Goal: Information Seeking & Learning: Learn about a topic

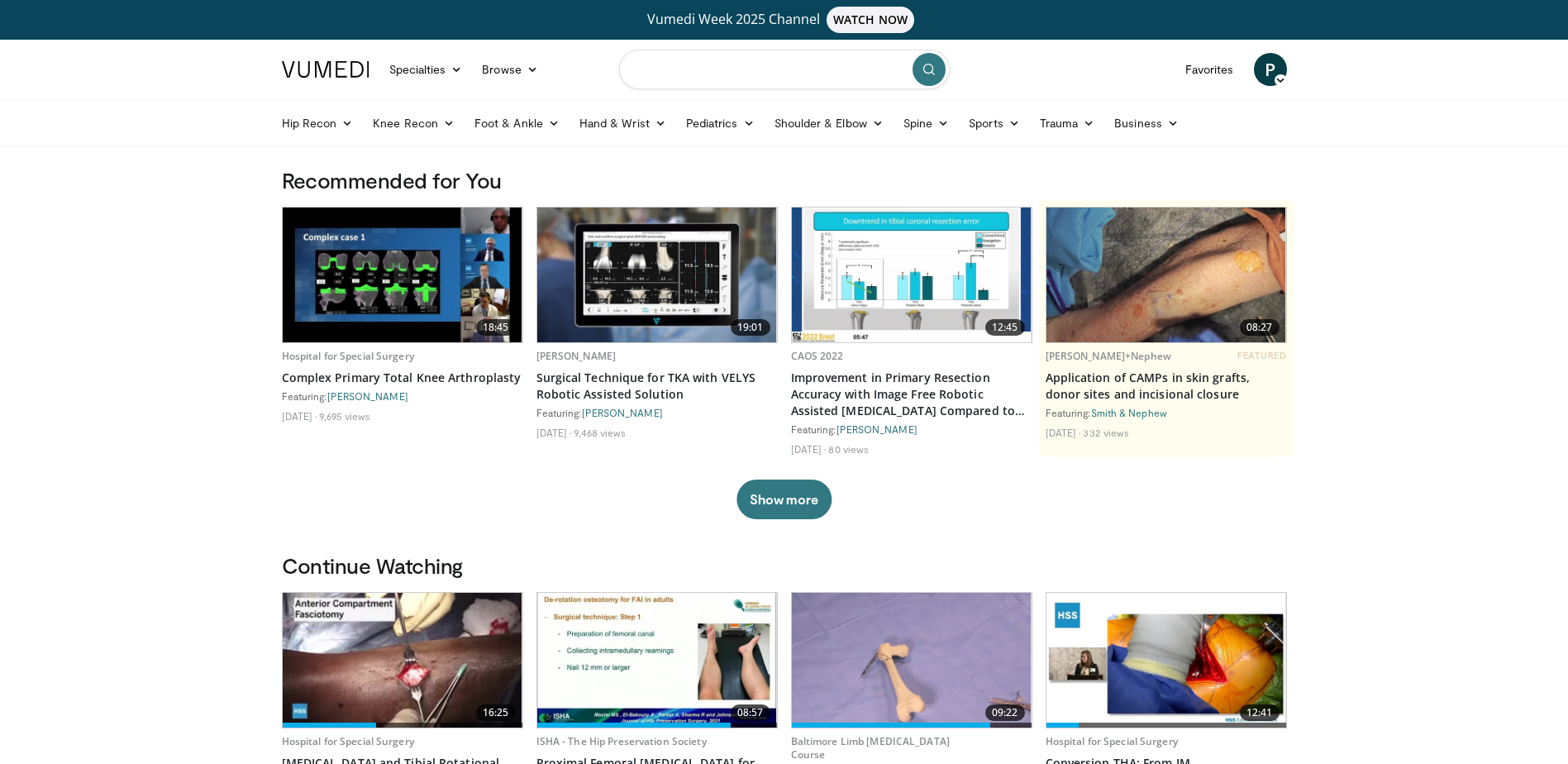
click at [725, 63] on input "Search topics, interventions" at bounding box center [785, 70] width 331 height 40
type input "**********"
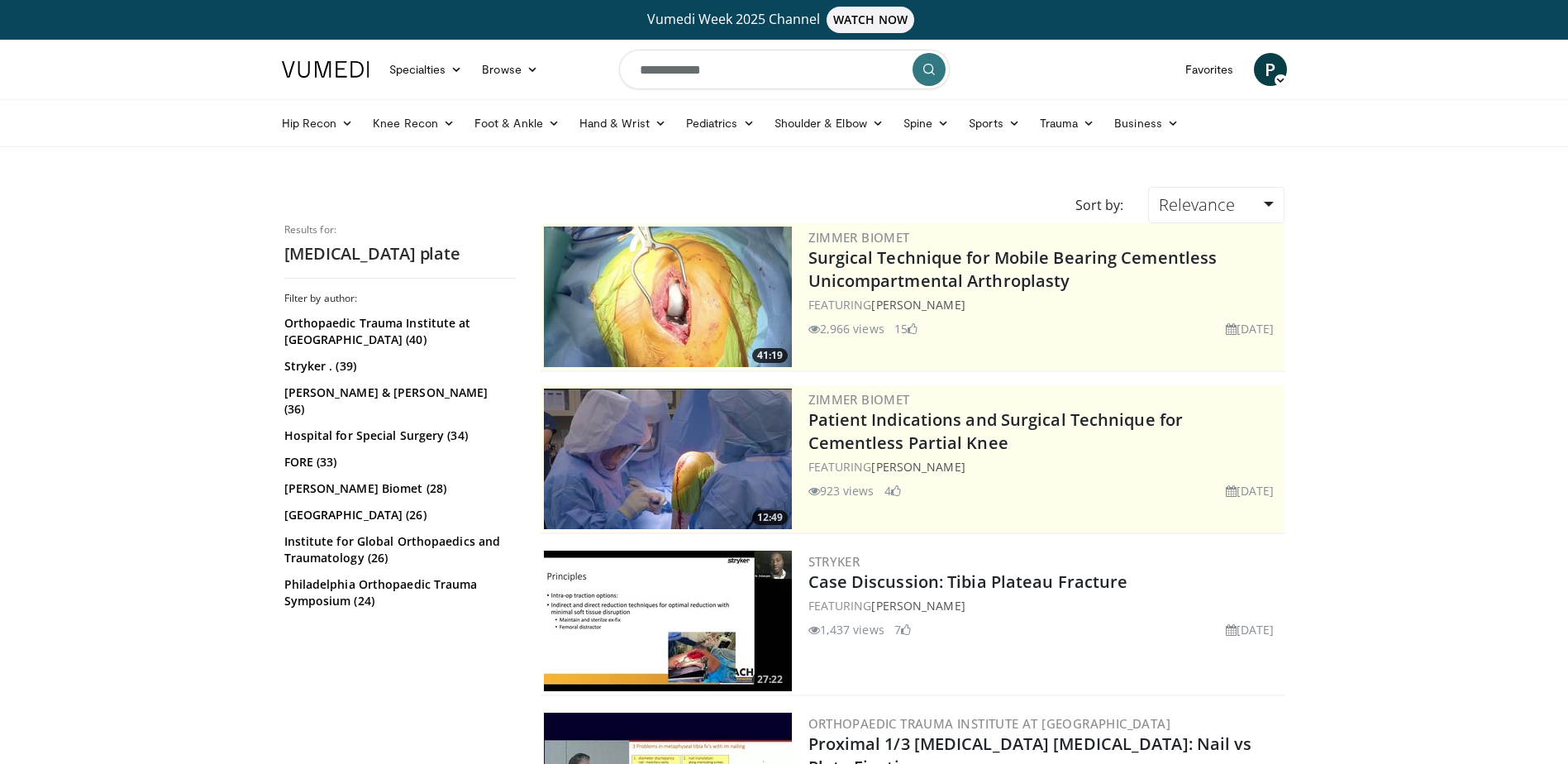
click at [708, 60] on input "**********" at bounding box center [785, 70] width 331 height 40
drag, startPoint x: 728, startPoint y: 68, endPoint x: 676, endPoint y: 65, distance: 52.1
click at [676, 65] on input "**********" at bounding box center [785, 70] width 331 height 40
type input "**********"
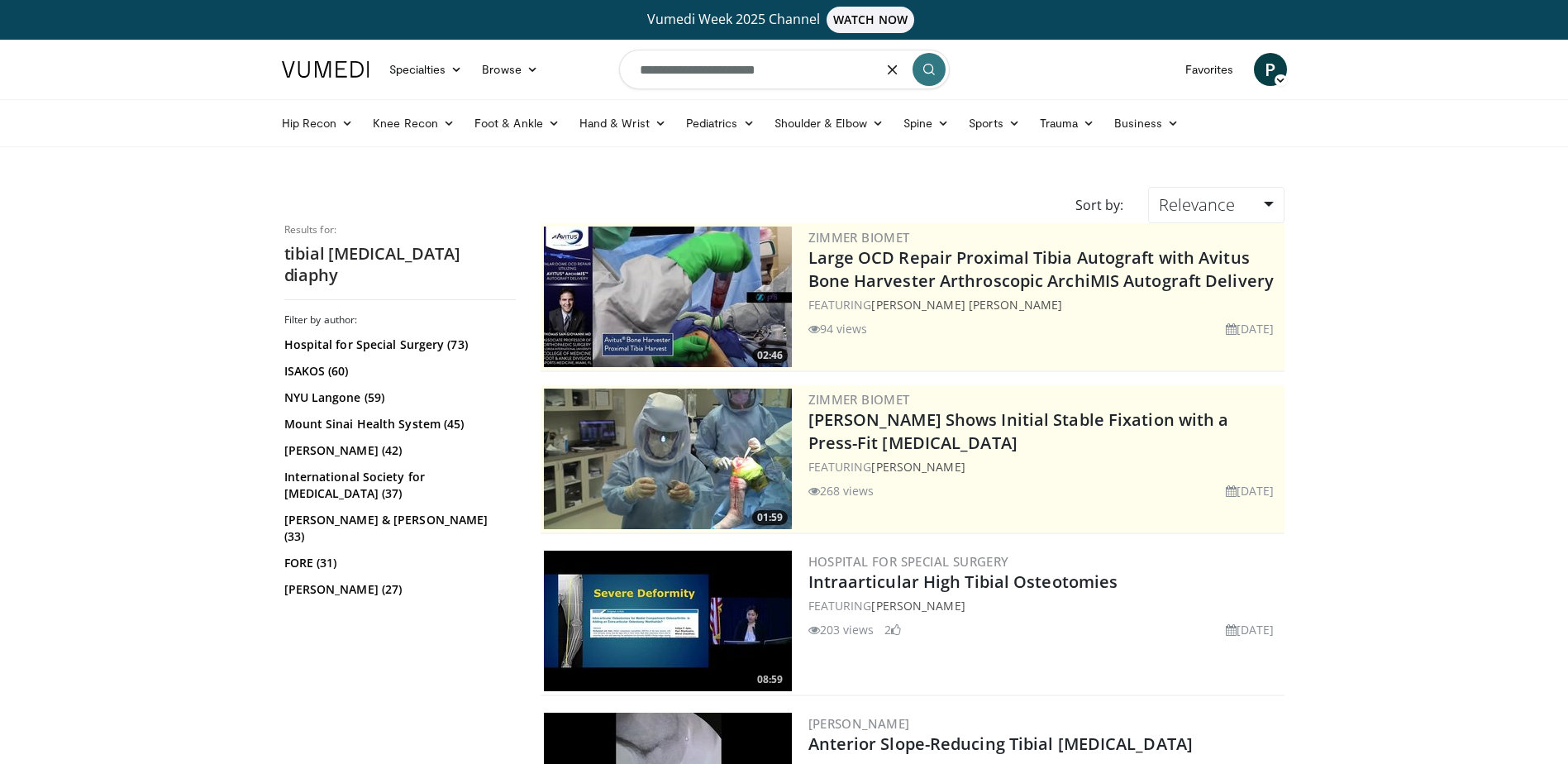
drag, startPoint x: 795, startPoint y: 72, endPoint x: 667, endPoint y: 98, distance: 130.6
click at [667, 98] on form "**********" at bounding box center [785, 70] width 331 height 60
type input "**********"
click at [932, 60] on button "submit" at bounding box center [929, 70] width 33 height 33
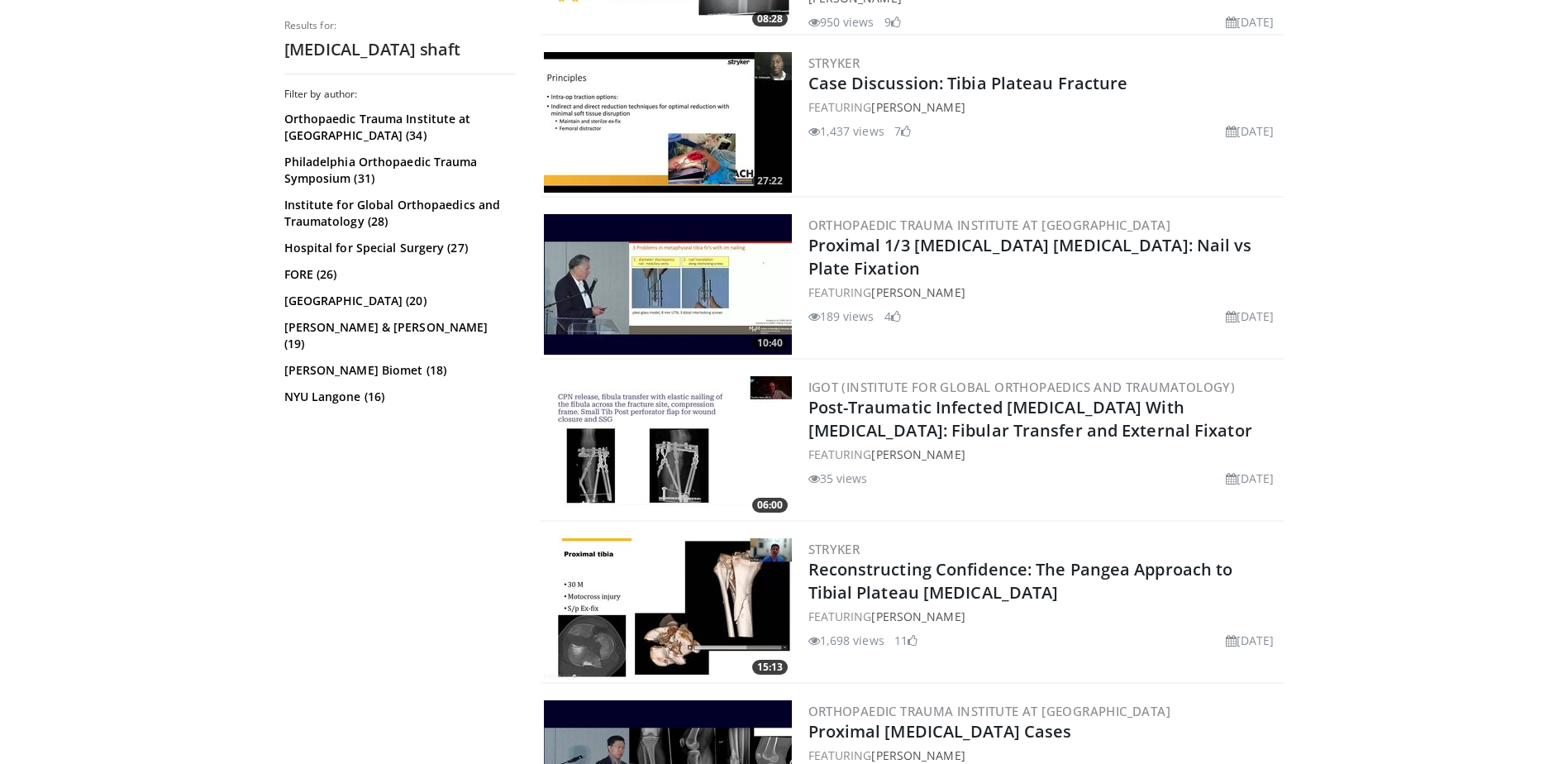
scroll to position [1405, 0]
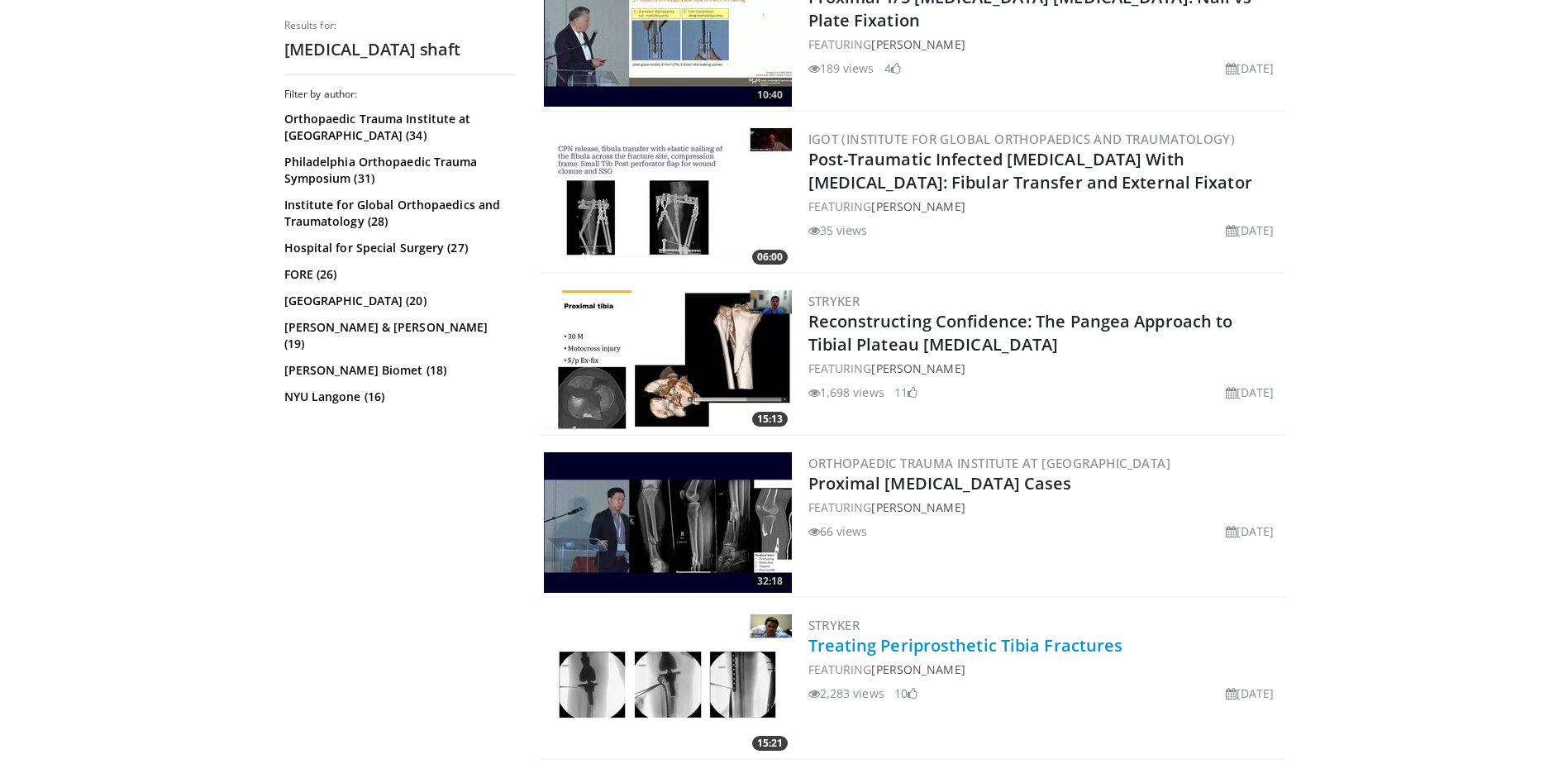
click at [910, 634] on link "Treating Periprosthetic Tibia Fractures" at bounding box center [966, 645] width 315 height 23
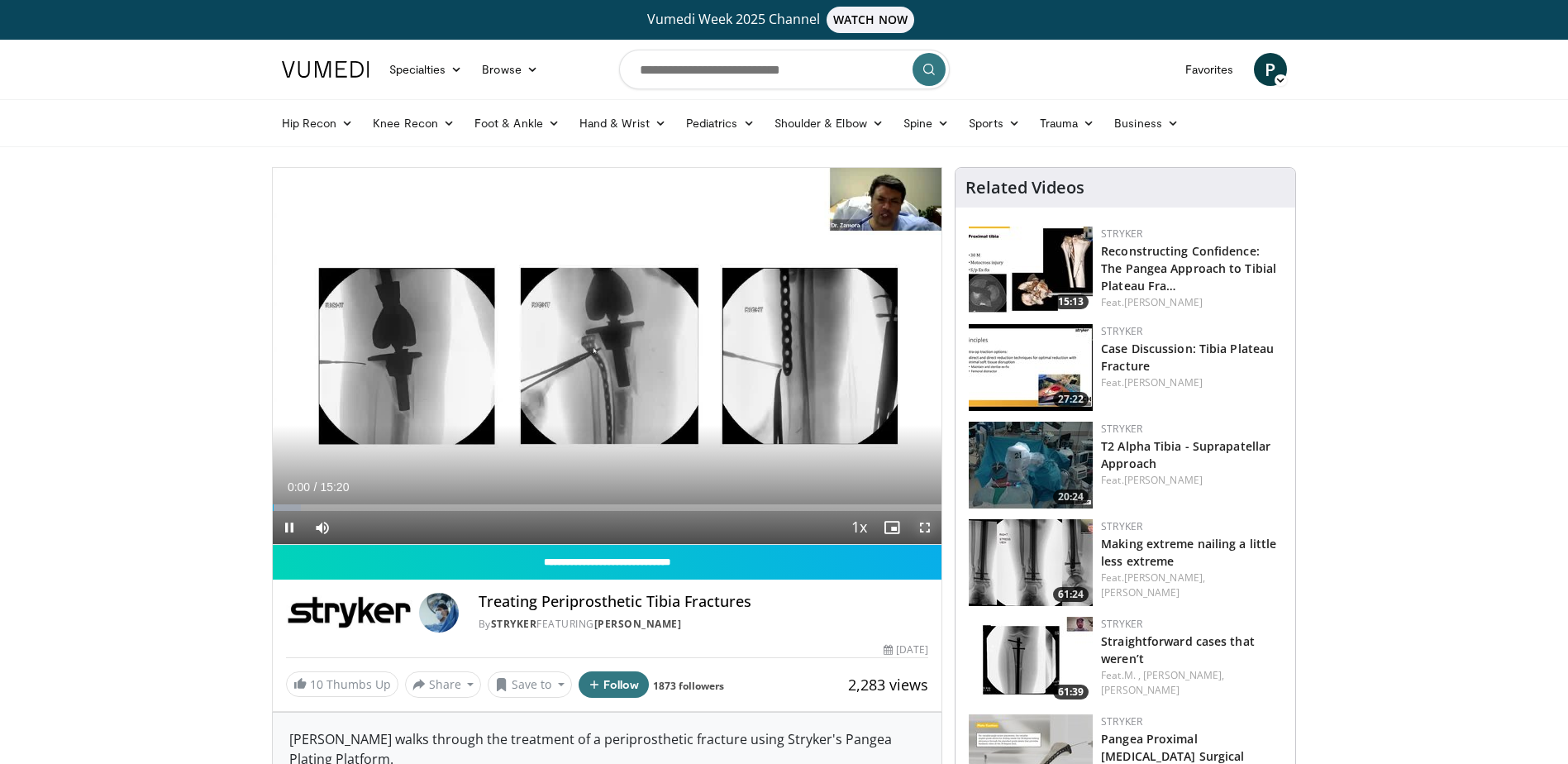
click at [927, 518] on span "Video Player" at bounding box center [925, 527] width 33 height 33
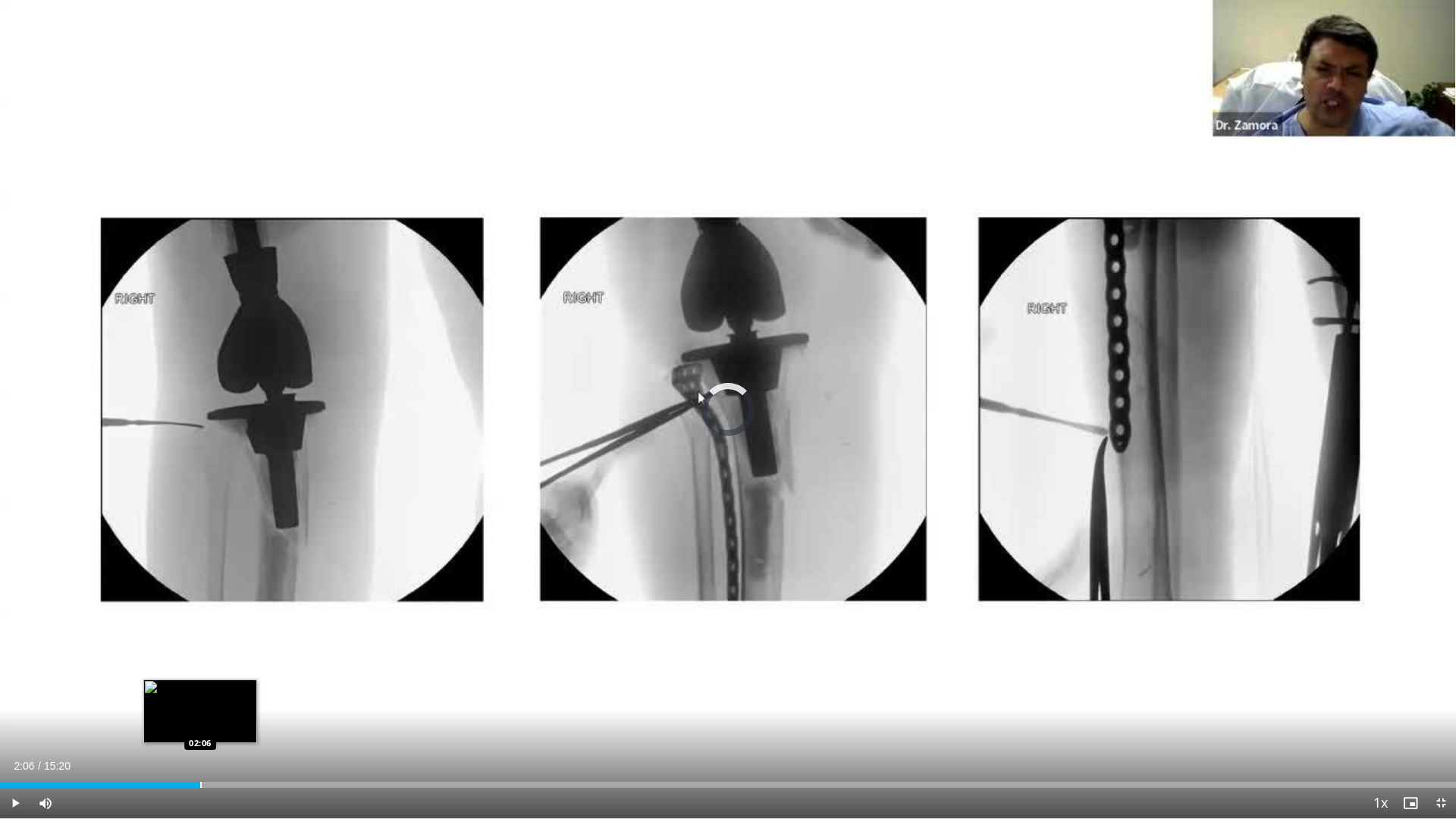
click at [201, 700] on div "Loaded : 7.53% 00:18 02:06" at bounding box center [728, 785] width 1456 height 6
click at [255, 700] on div "Current Time 2:10 / Duration 15:20 Pause Skip Backward Skip Forward Mute 28% Lo…" at bounding box center [728, 803] width 1456 height 31
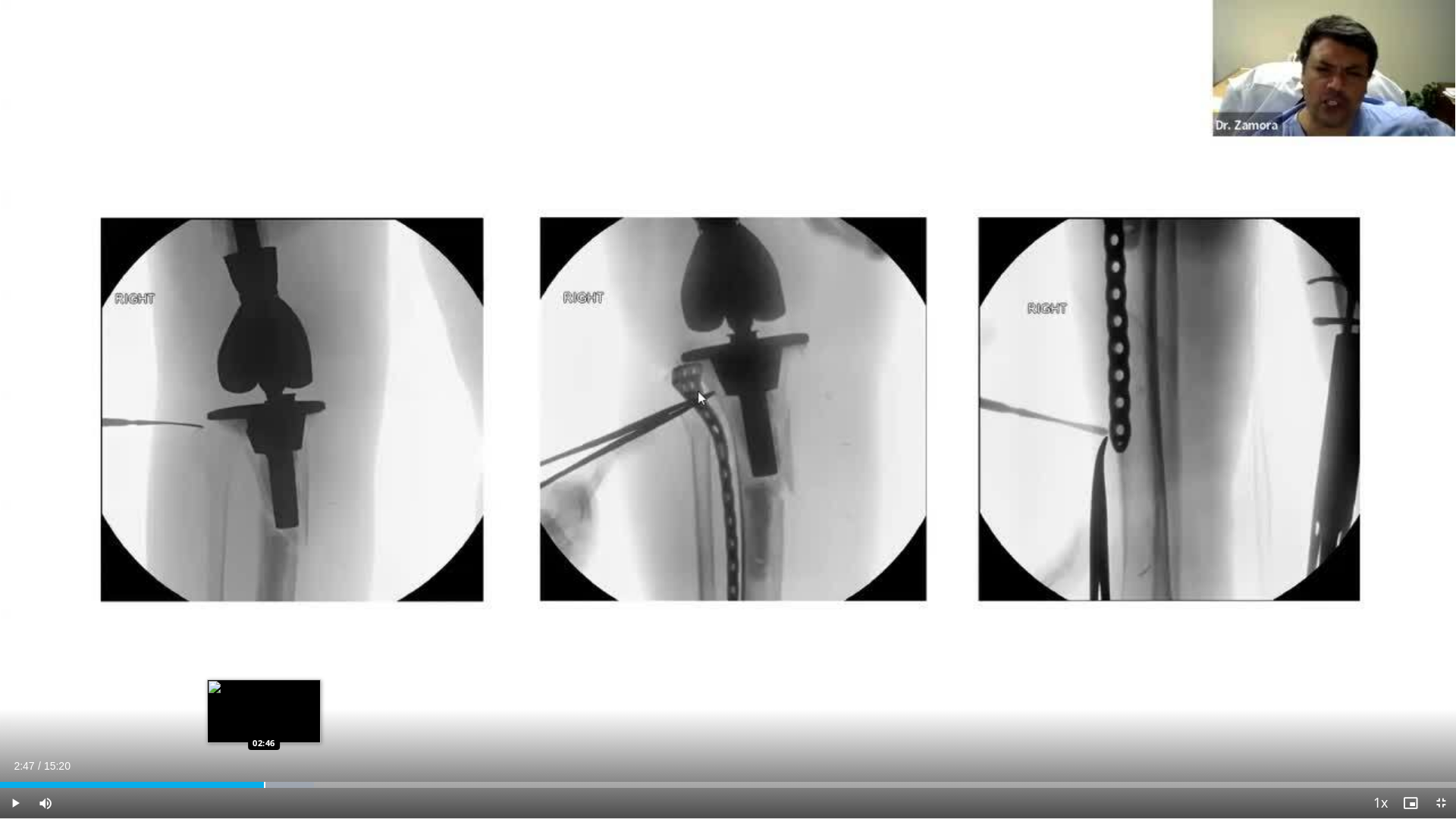
click at [265, 700] on div "Loaded : 21.54% 02:12 02:46" at bounding box center [728, 785] width 1456 height 6
click at [333, 700] on div "Loaded : 25.85% 02:50 03:29" at bounding box center [728, 781] width 1456 height 14
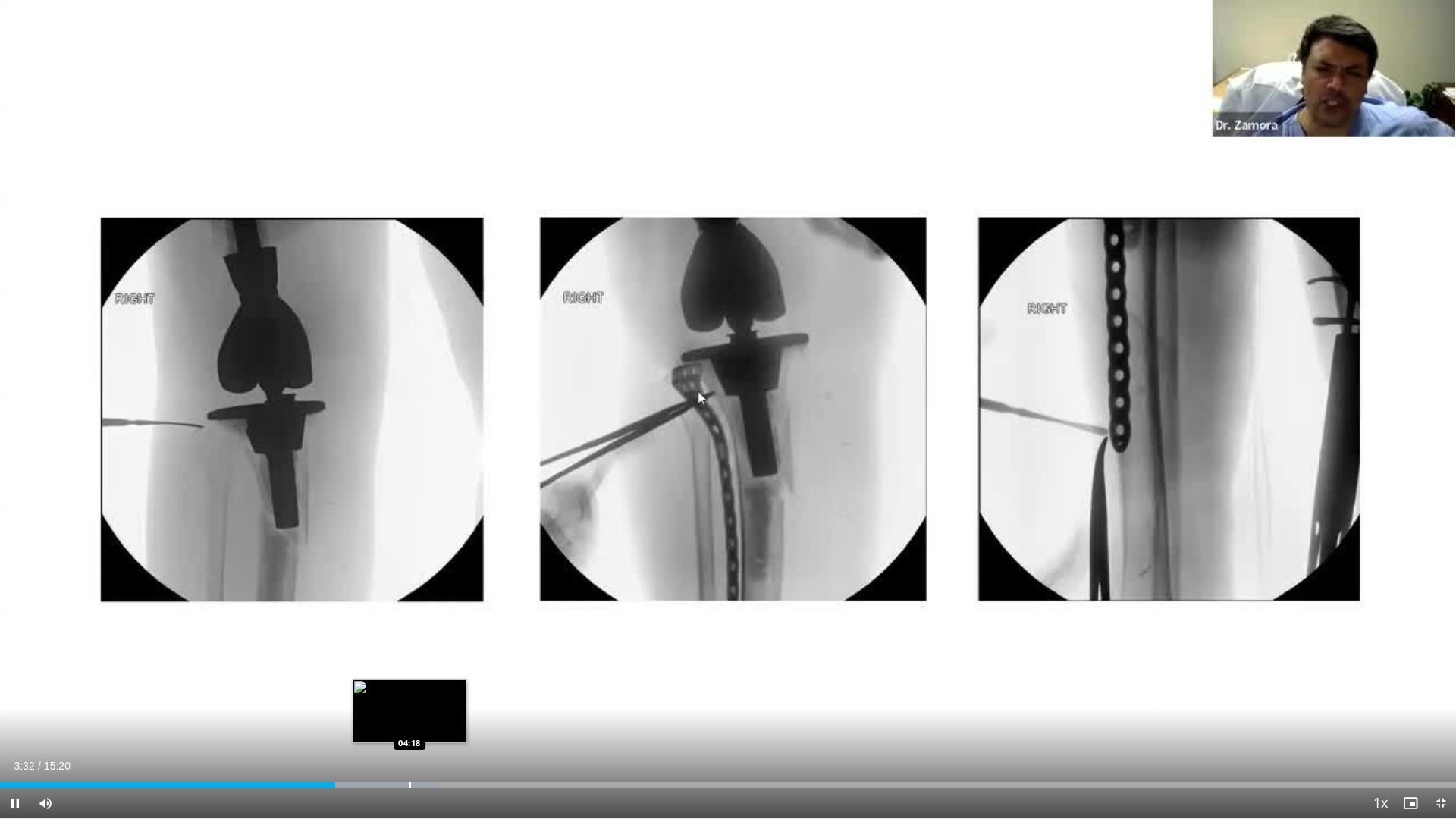
click at [410, 700] on div "Progress Bar" at bounding box center [410, 785] width 2 height 6
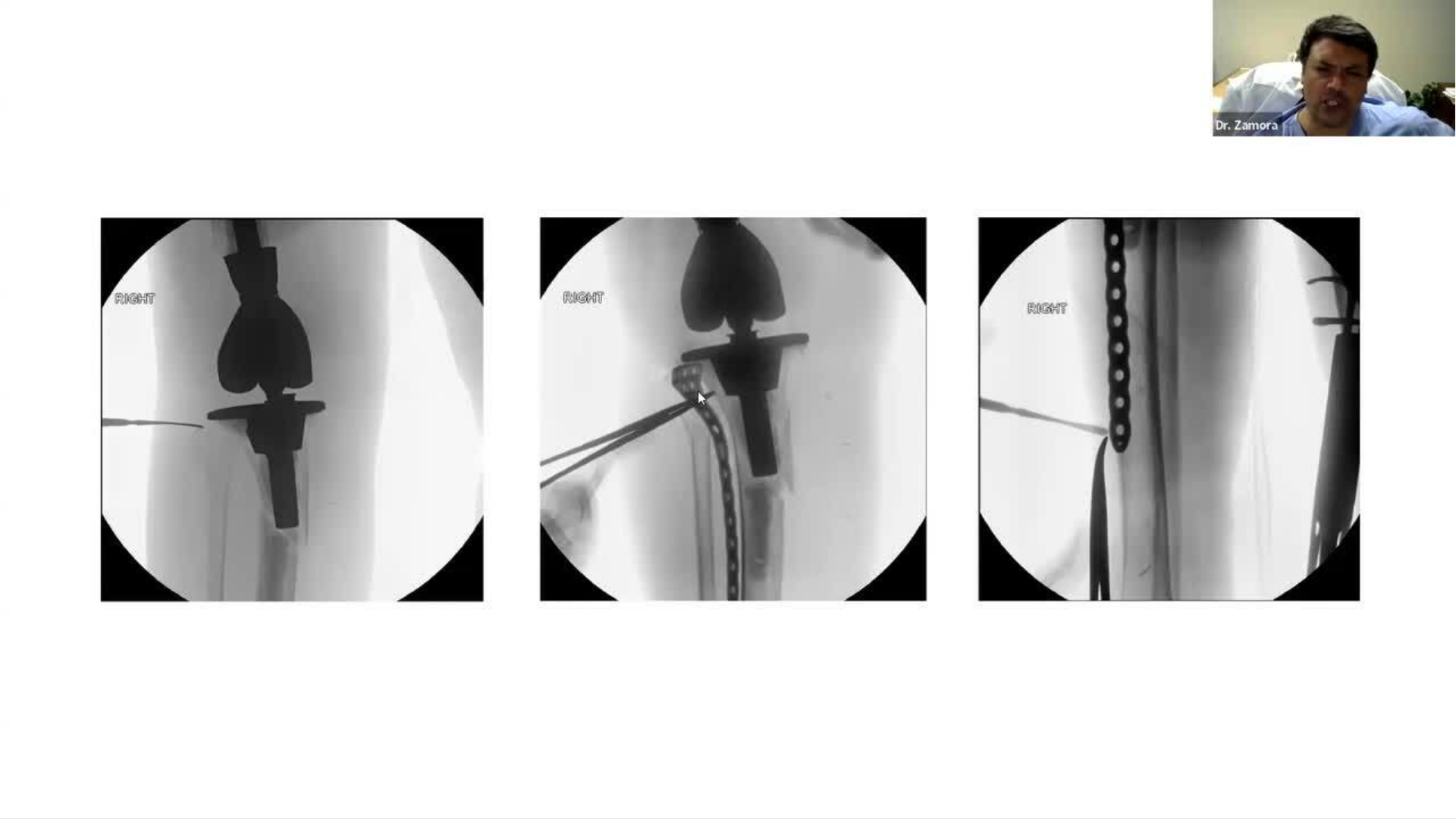
click at [525, 700] on video-js "**********" at bounding box center [728, 410] width 1456 height 819
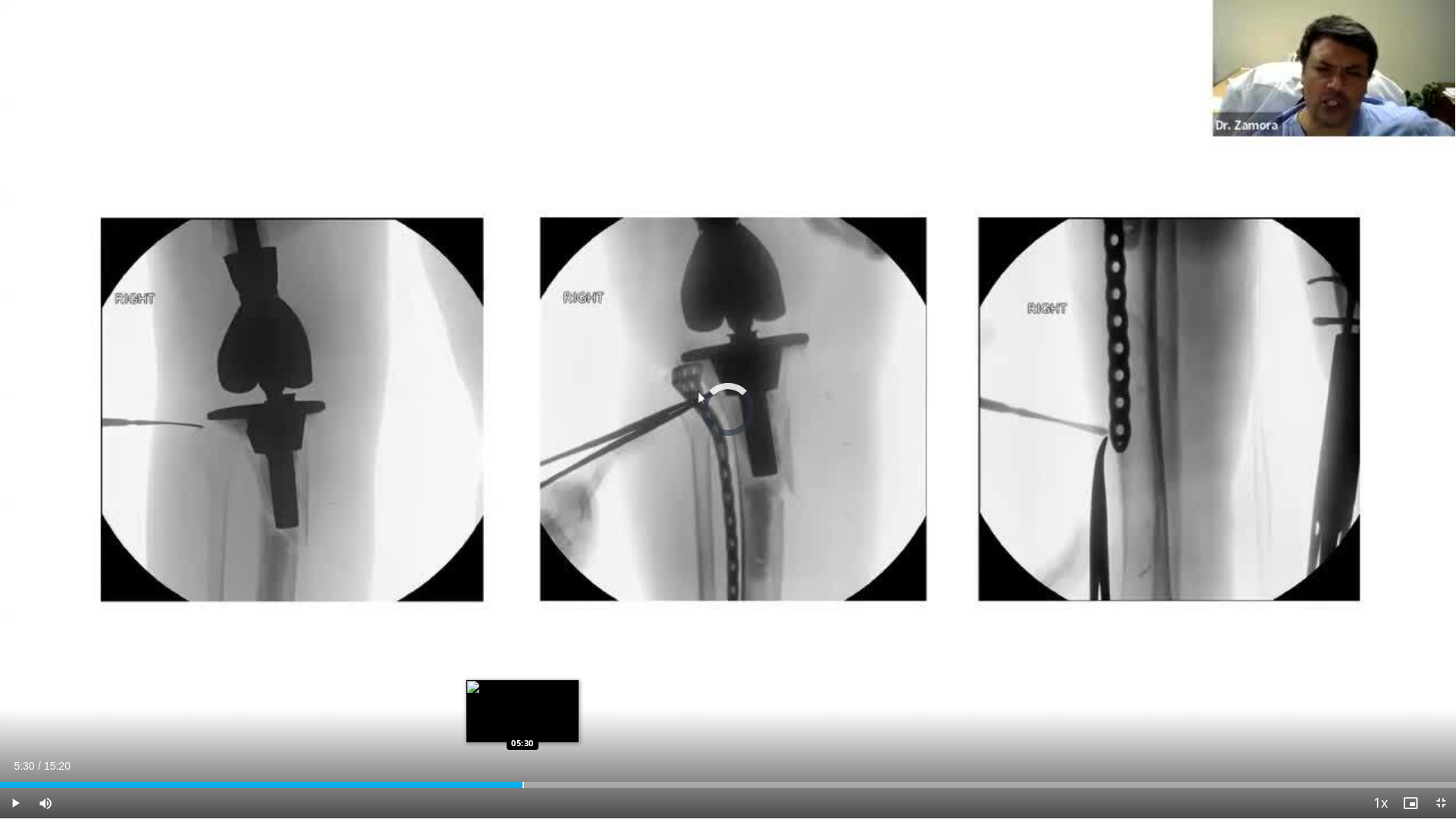
click at [523, 700] on div "Loaded : 35.55% 04:23 05:30" at bounding box center [728, 781] width 1456 height 14
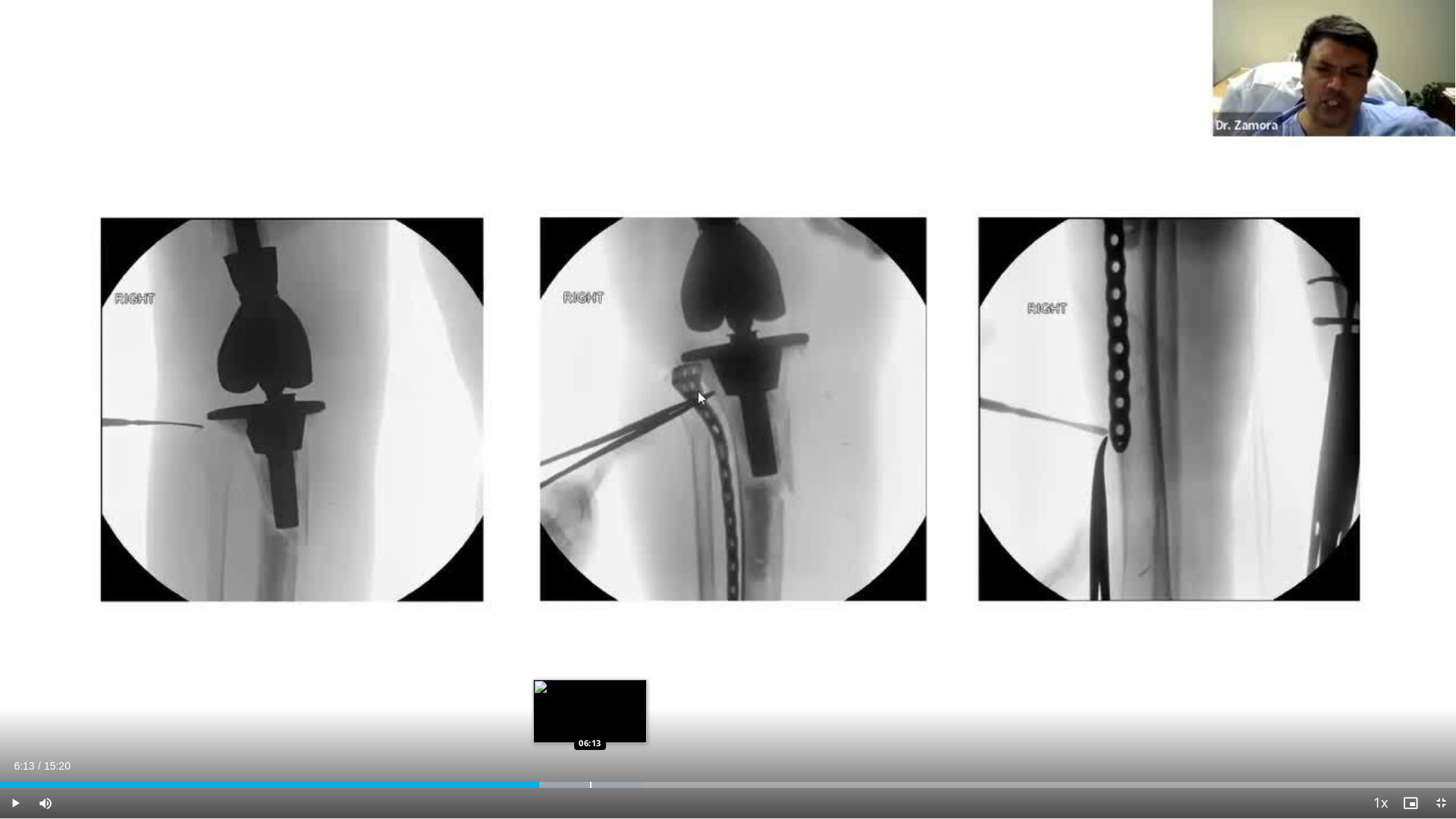
click at [590, 700] on div "Loaded : 44.17% 05:41 06:13" at bounding box center [728, 781] width 1456 height 14
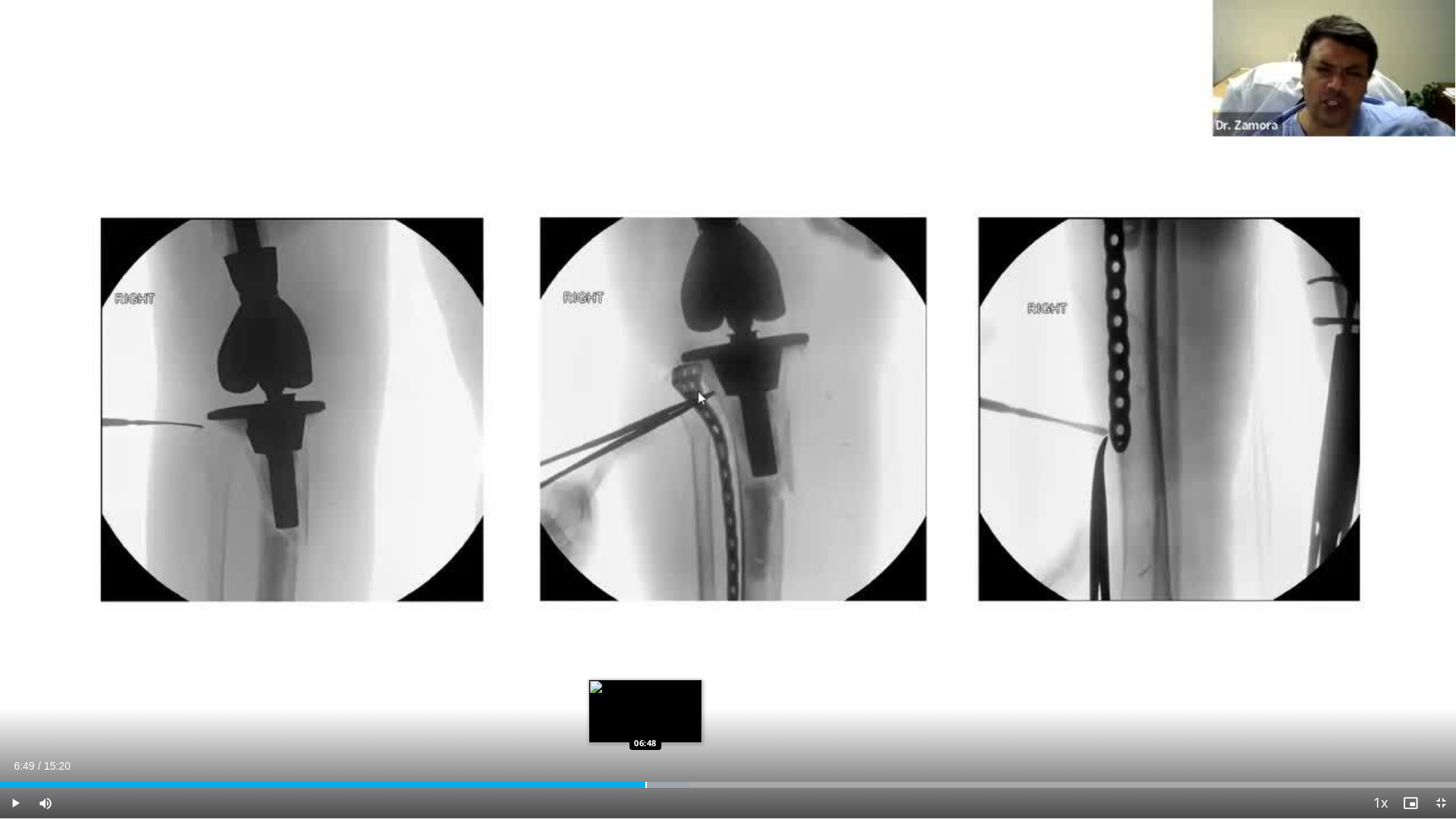
click at [647, 700] on div "Loaded : 47.40% 06:15 06:48" at bounding box center [728, 785] width 1456 height 6
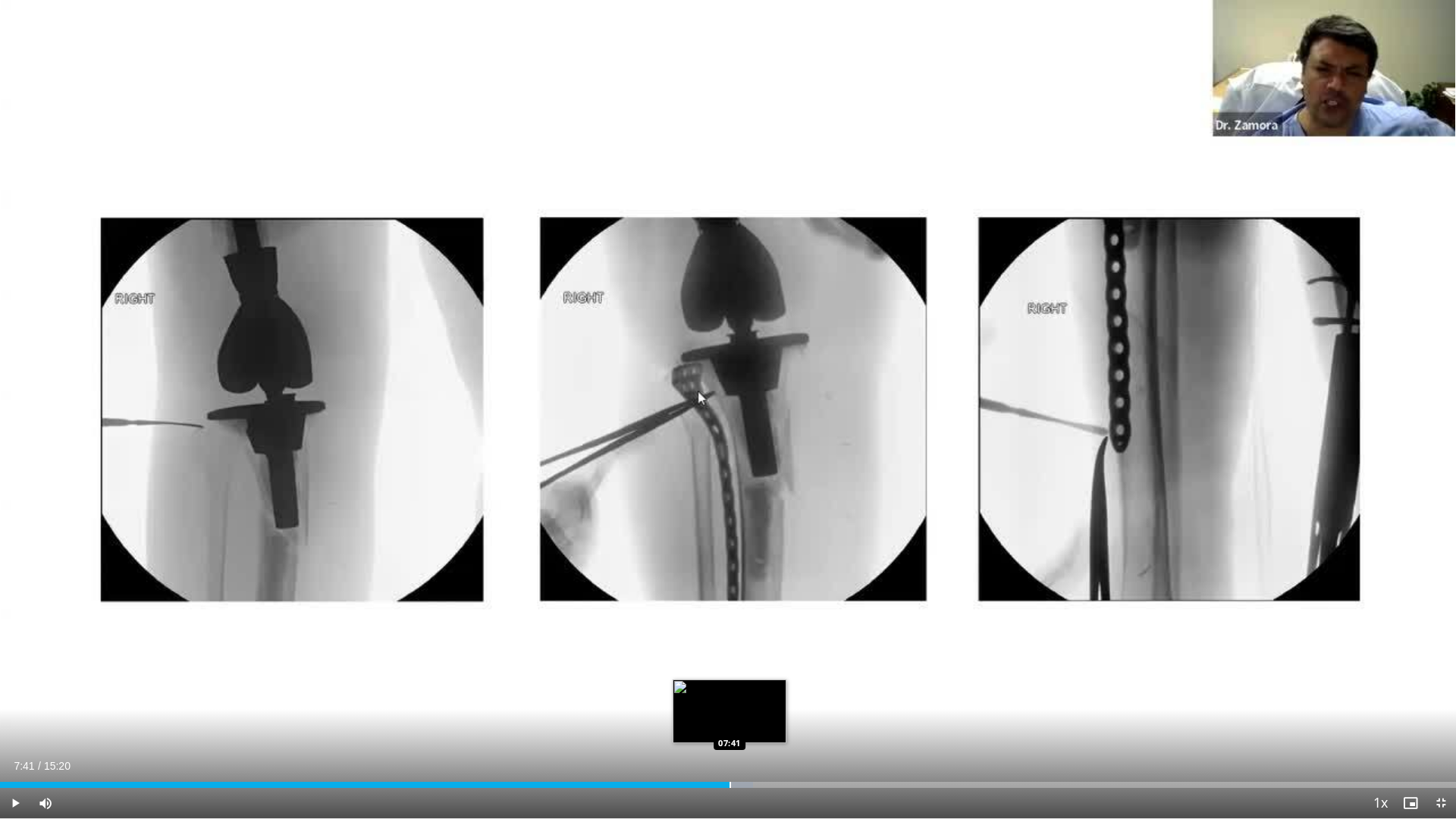
click at [729, 700] on div "Loaded : 51.71% 07:41 07:41" at bounding box center [728, 781] width 1456 height 14
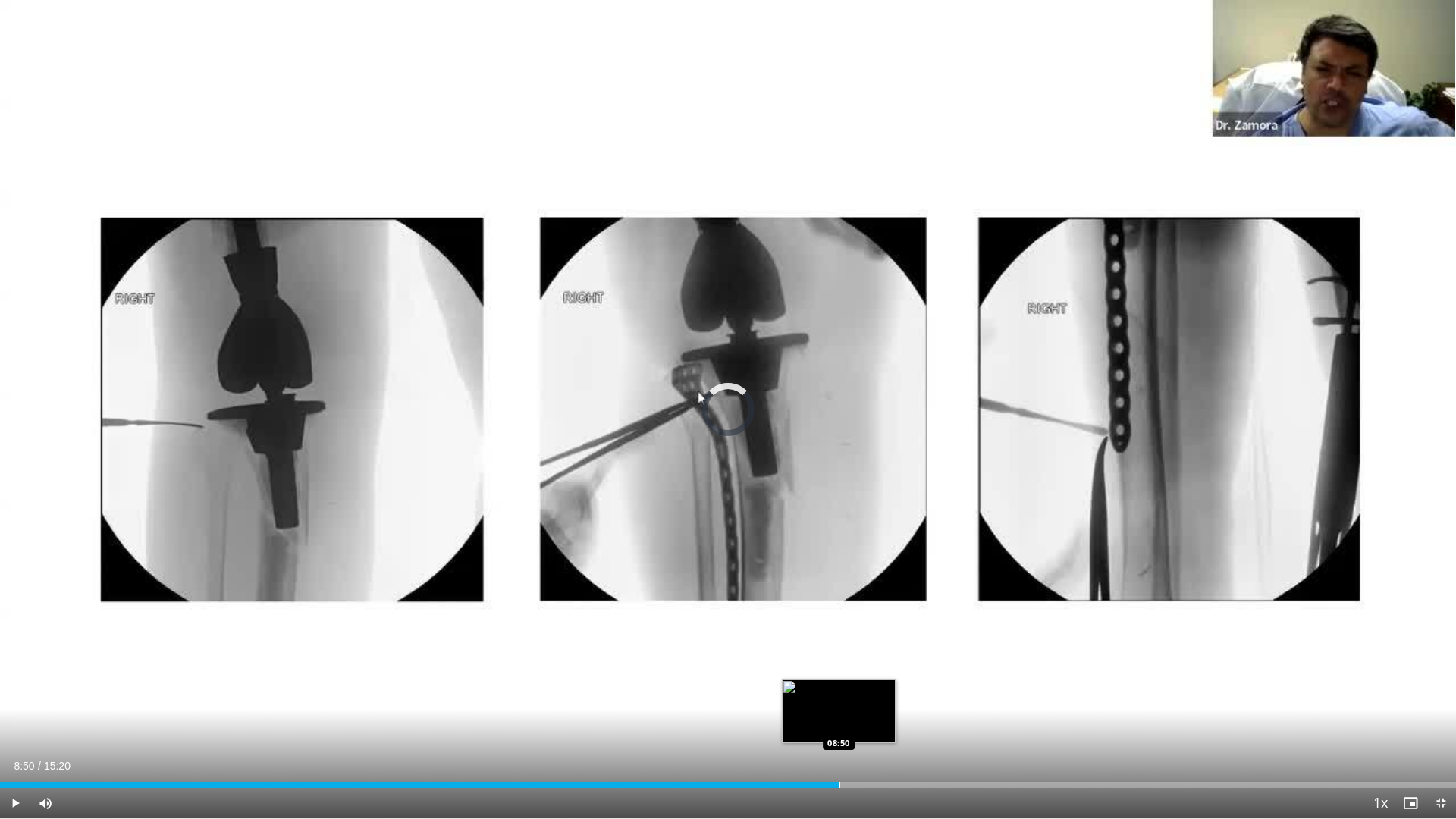
click at [839, 700] on div "Loaded : 57.09% 08:50 08:50" at bounding box center [728, 781] width 1456 height 14
click at [814, 700] on div "Loaded : 61.91% 08:51 08:34" at bounding box center [728, 781] width 1456 height 14
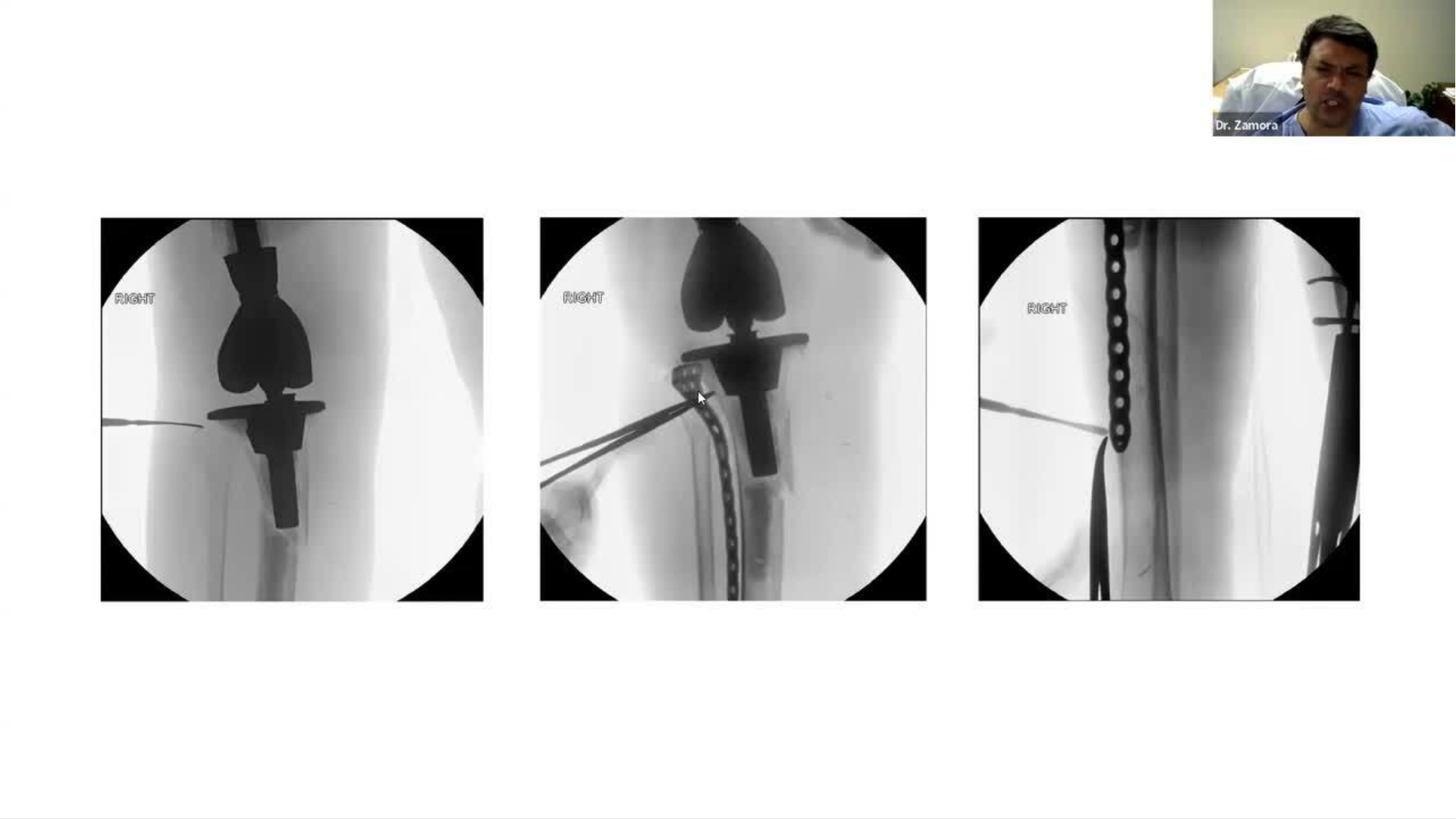
click at [908, 700] on div "10 seconds Tap to unmute" at bounding box center [728, 410] width 1456 height 819
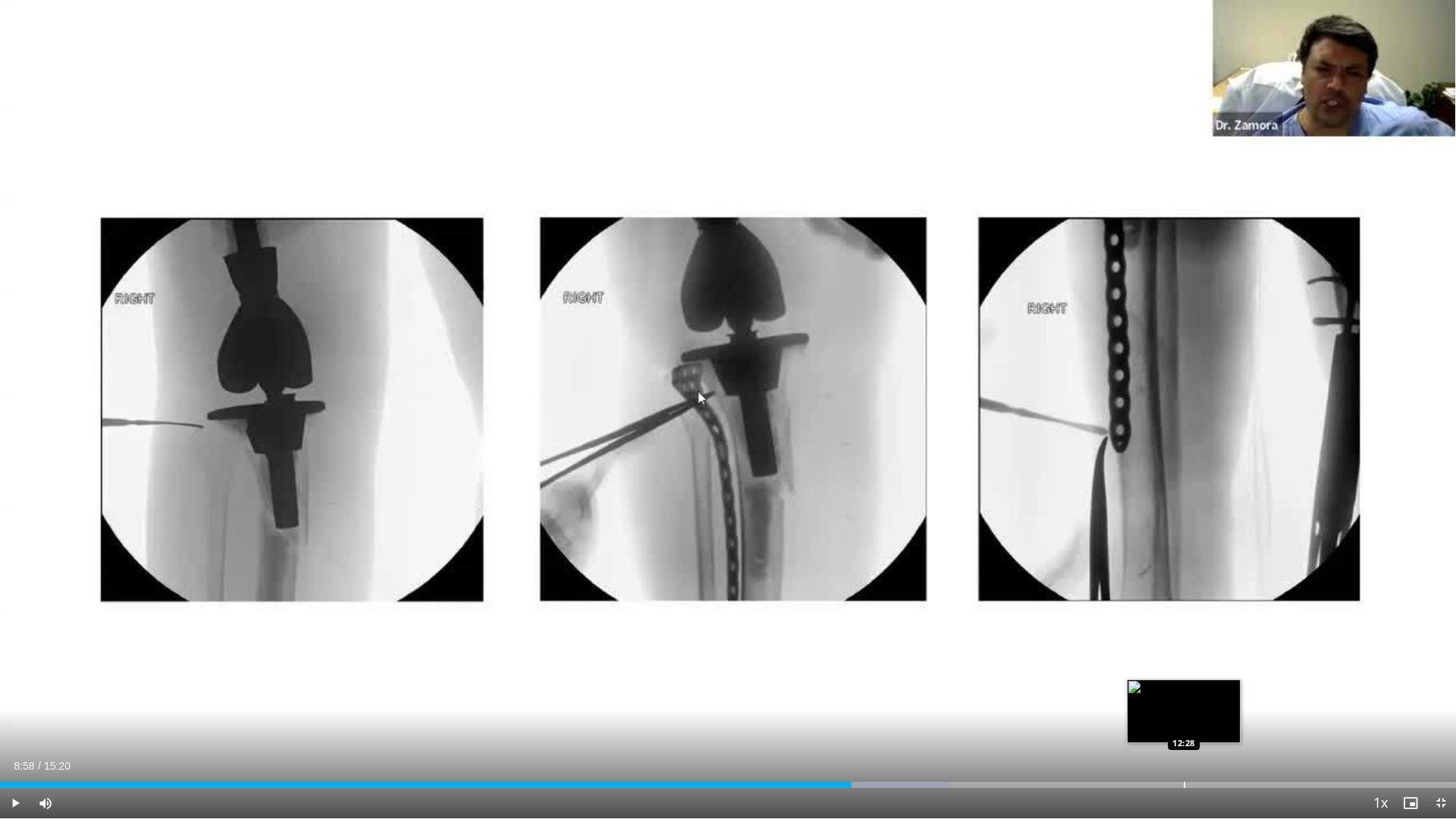
click at [1186, 700] on div "Loaded : 65.17% 08:58 12:28" at bounding box center [728, 781] width 1456 height 14
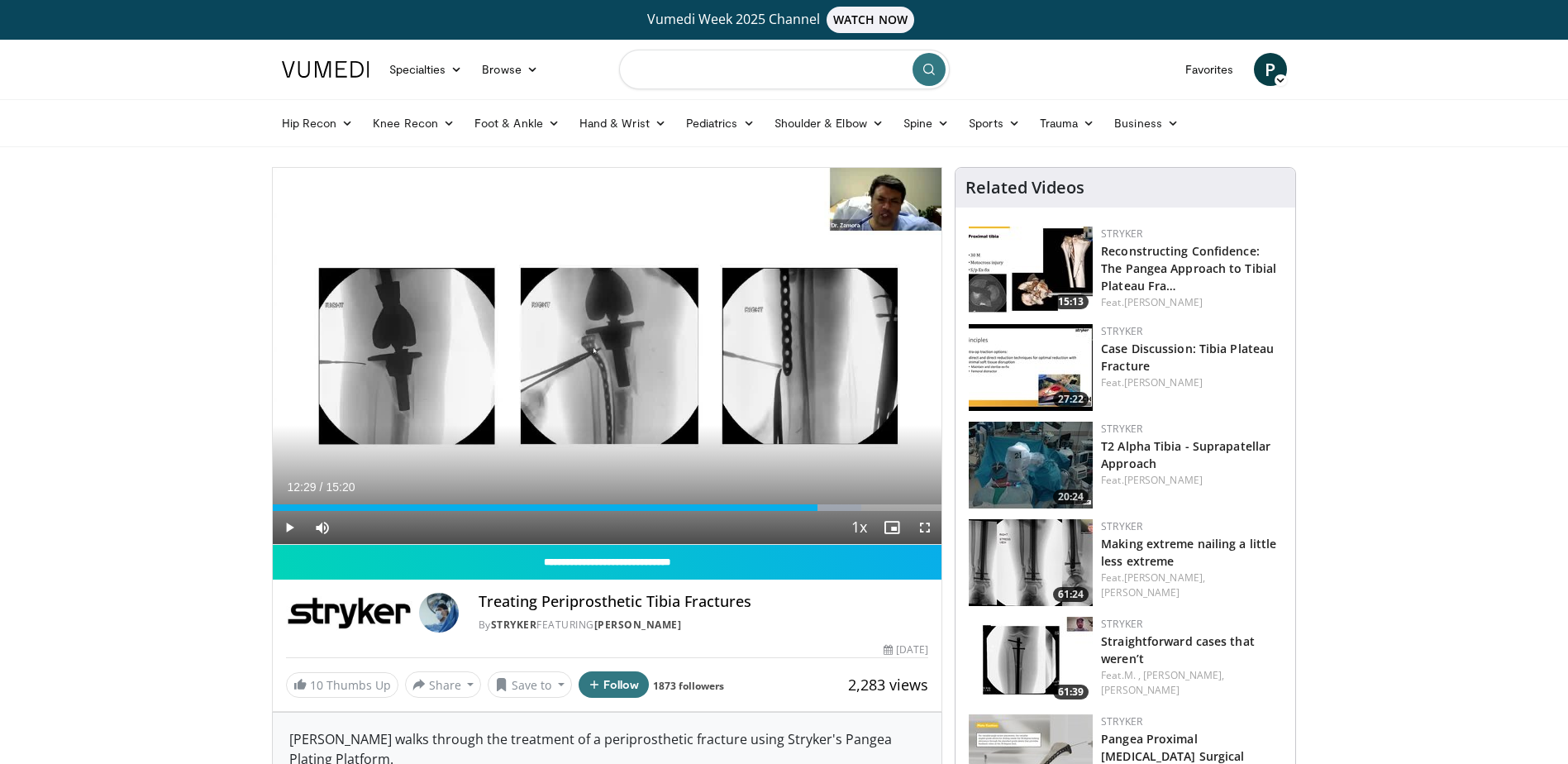
click at [819, 58] on input "Search topics, interventions" at bounding box center [785, 70] width 331 height 40
type input "**********"
click at [936, 73] on button "submit" at bounding box center [929, 70] width 33 height 33
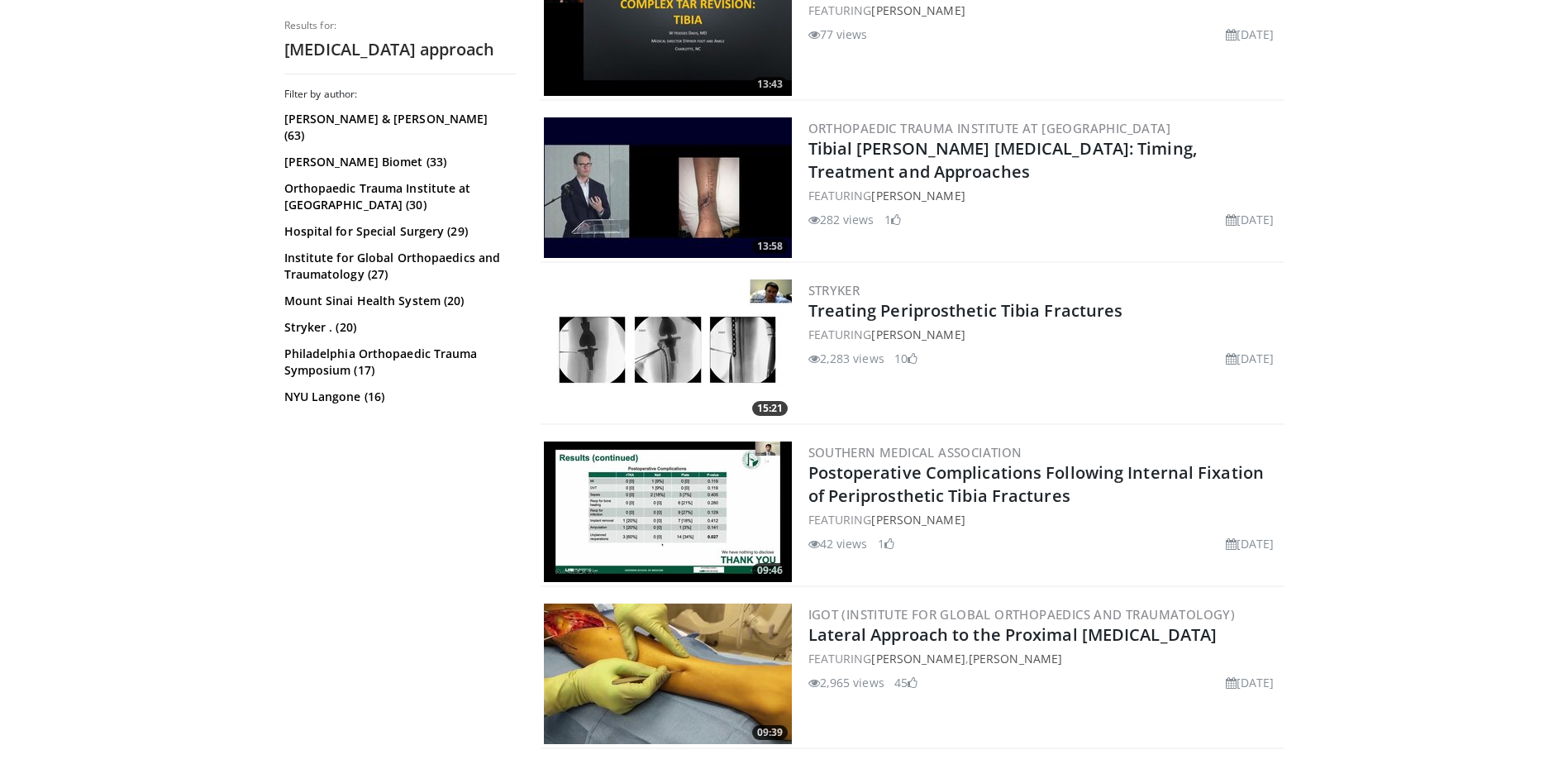
scroll to position [2645, 0]
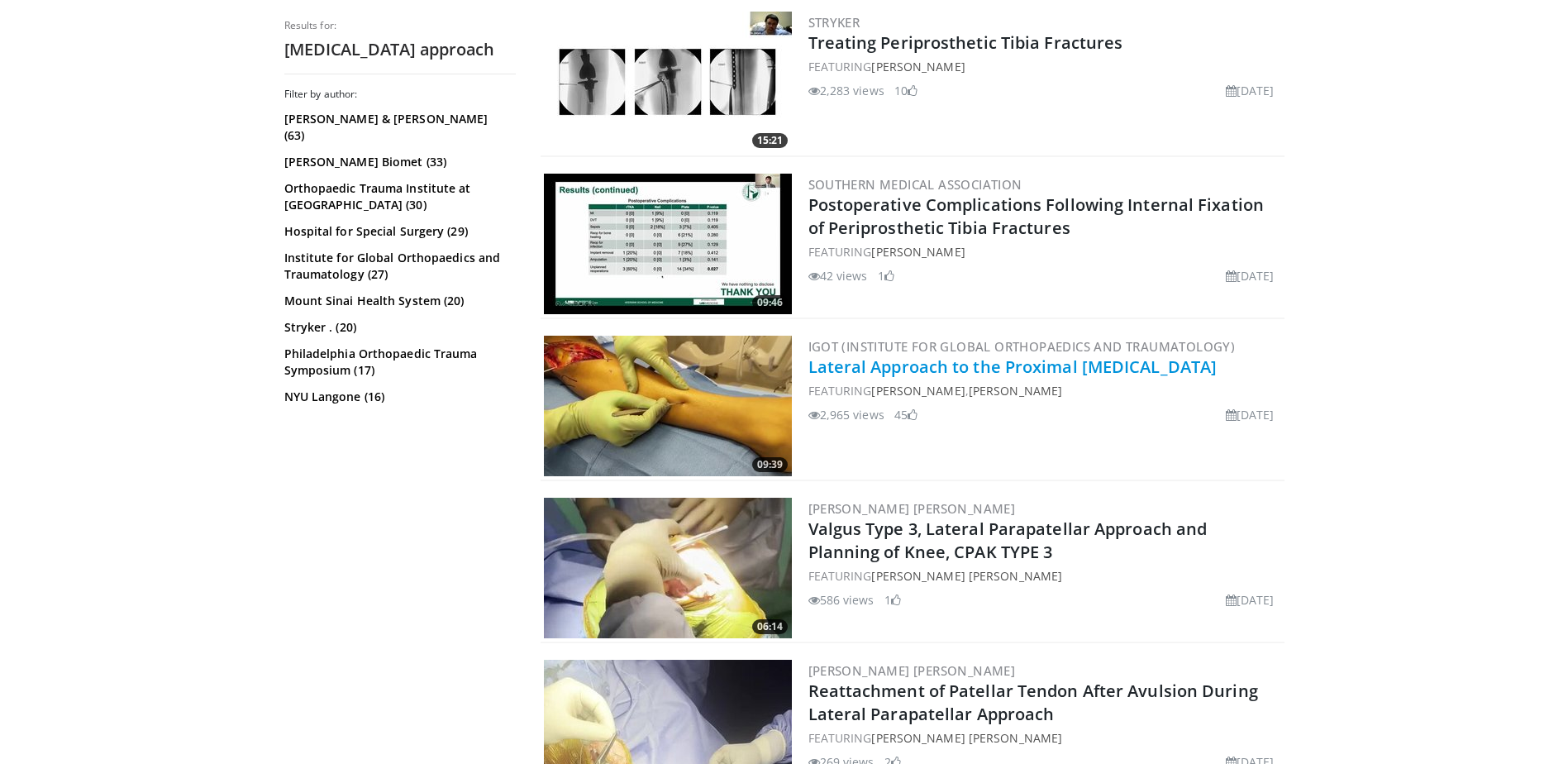
click at [1081, 364] on link "Lateral Approach to the Proximal [MEDICAL_DATA]" at bounding box center [1013, 367] width 409 height 23
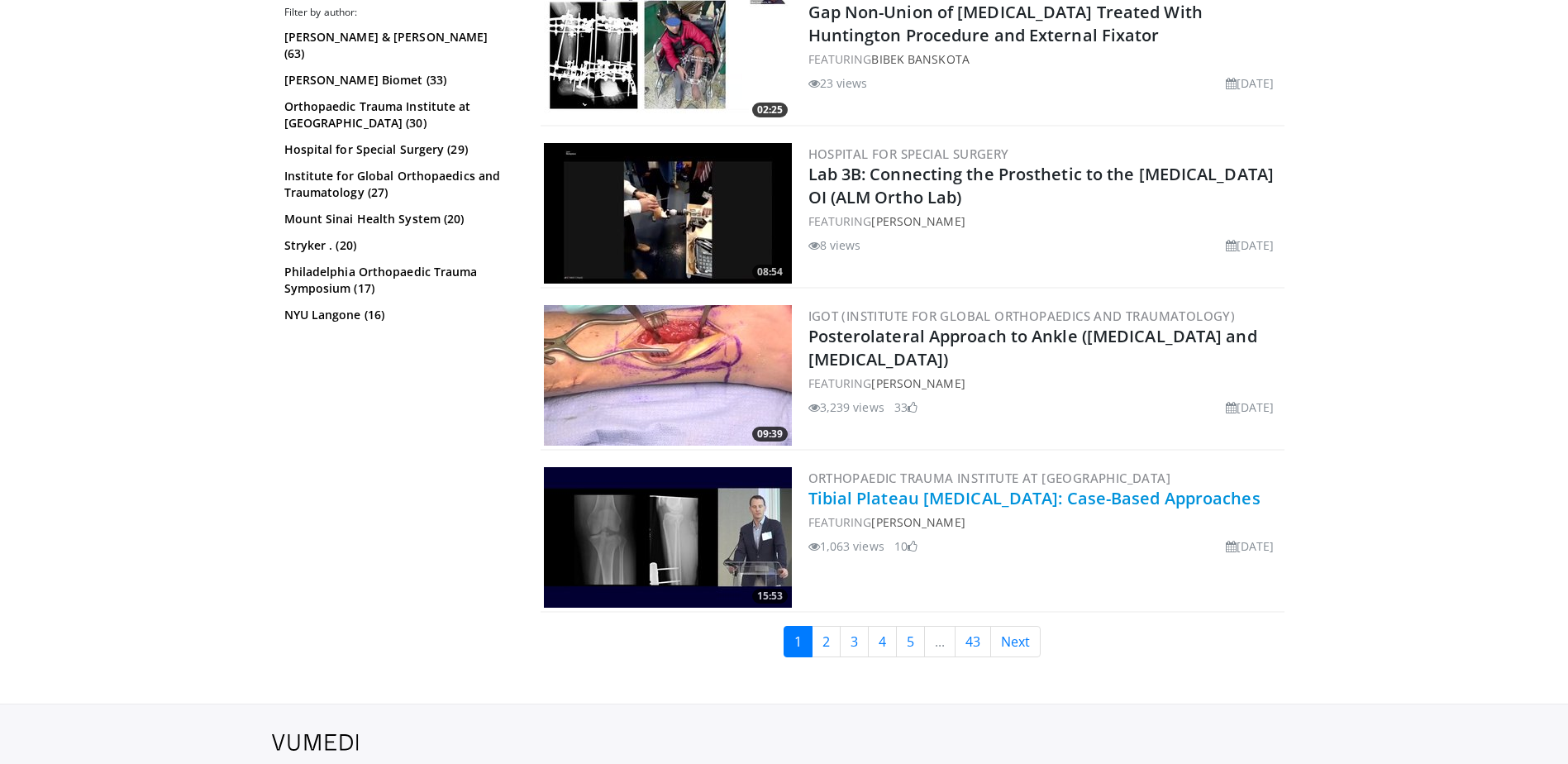
scroll to position [4042, 0]
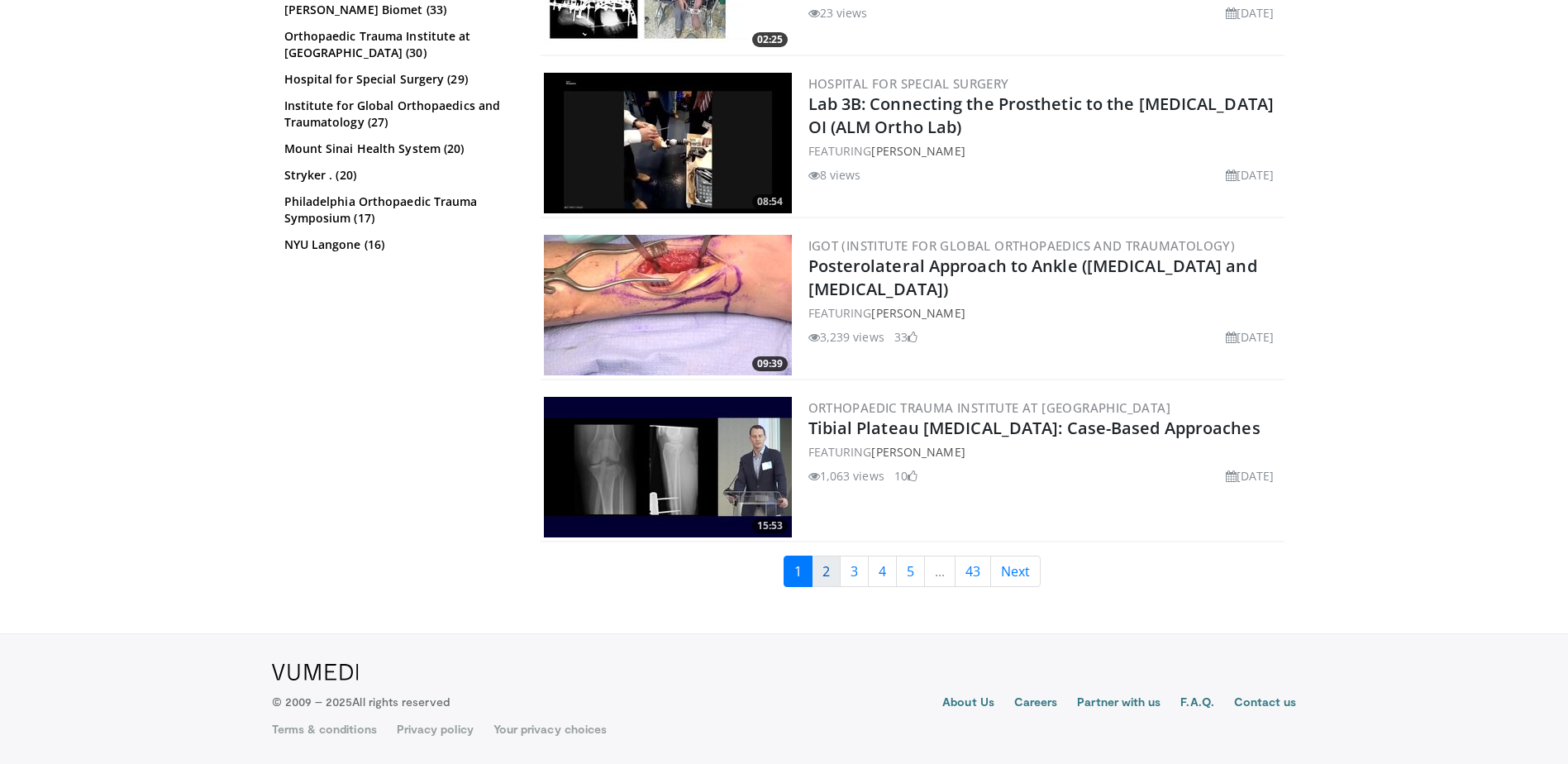
click at [825, 575] on link "2" at bounding box center [826, 571] width 29 height 32
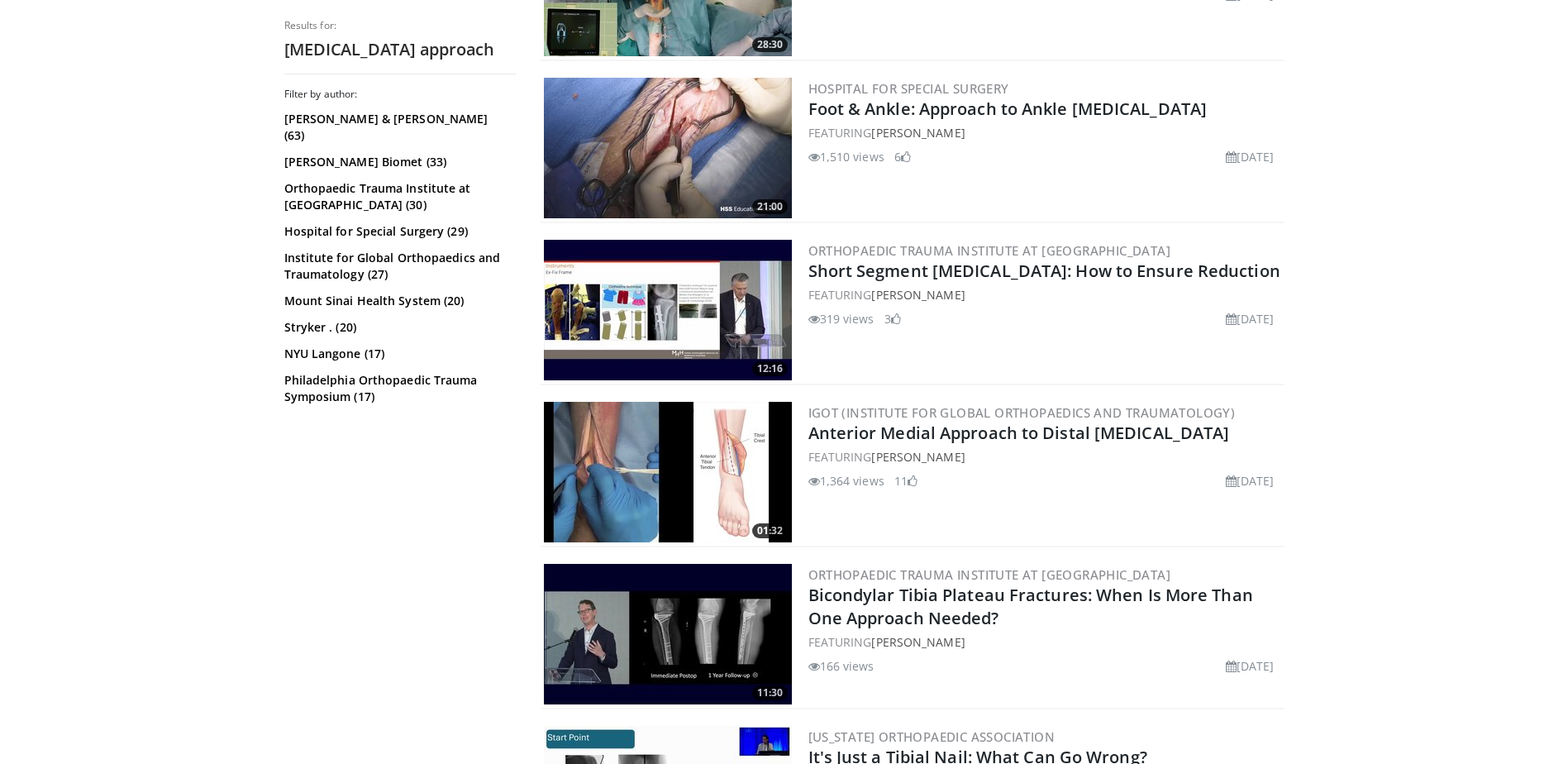
scroll to position [2480, 0]
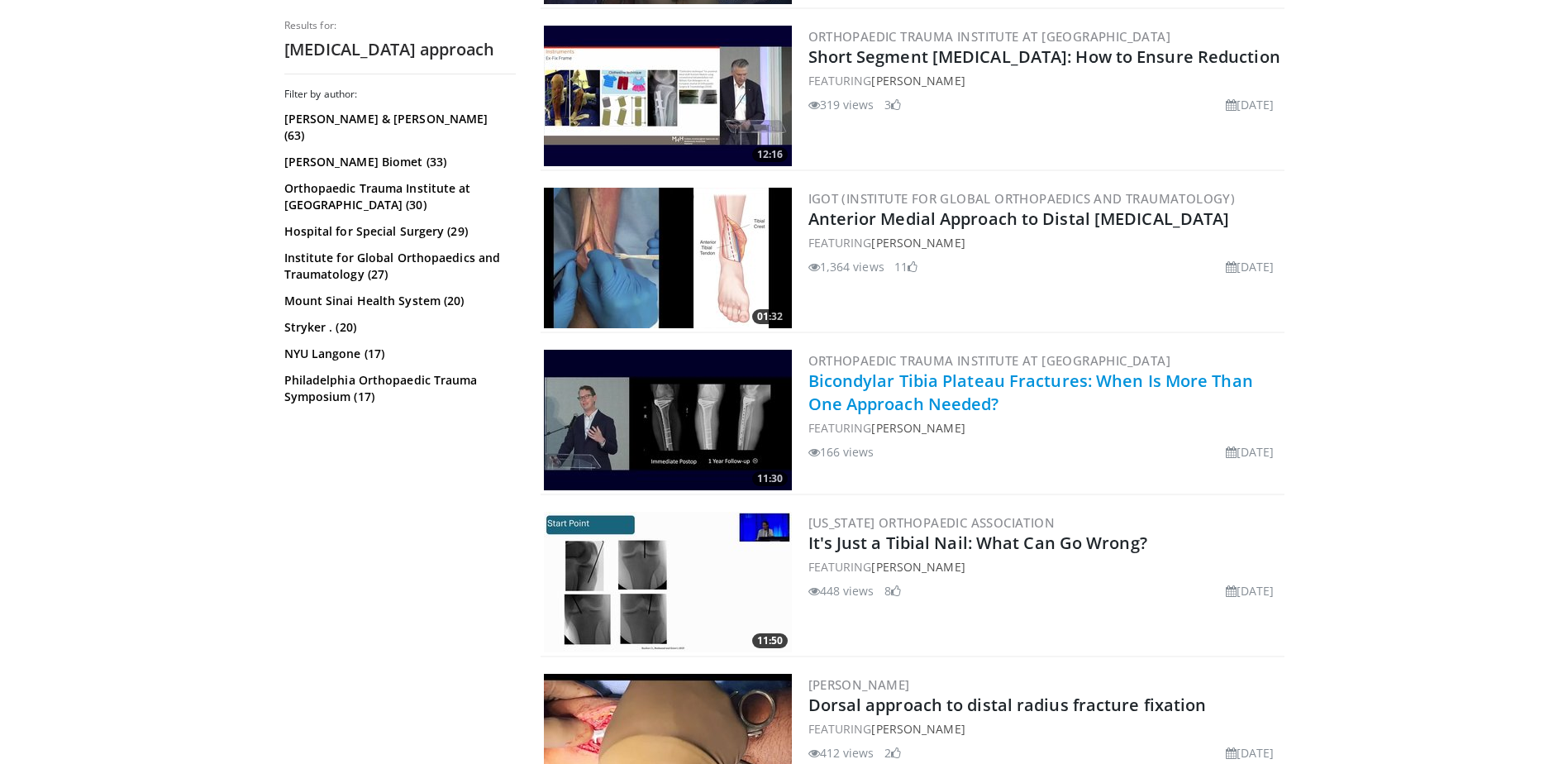
click at [951, 376] on link "Bicondylar Tibia Plateau Fractures: When Is More Than One Approach Needed?" at bounding box center [1031, 392] width 444 height 45
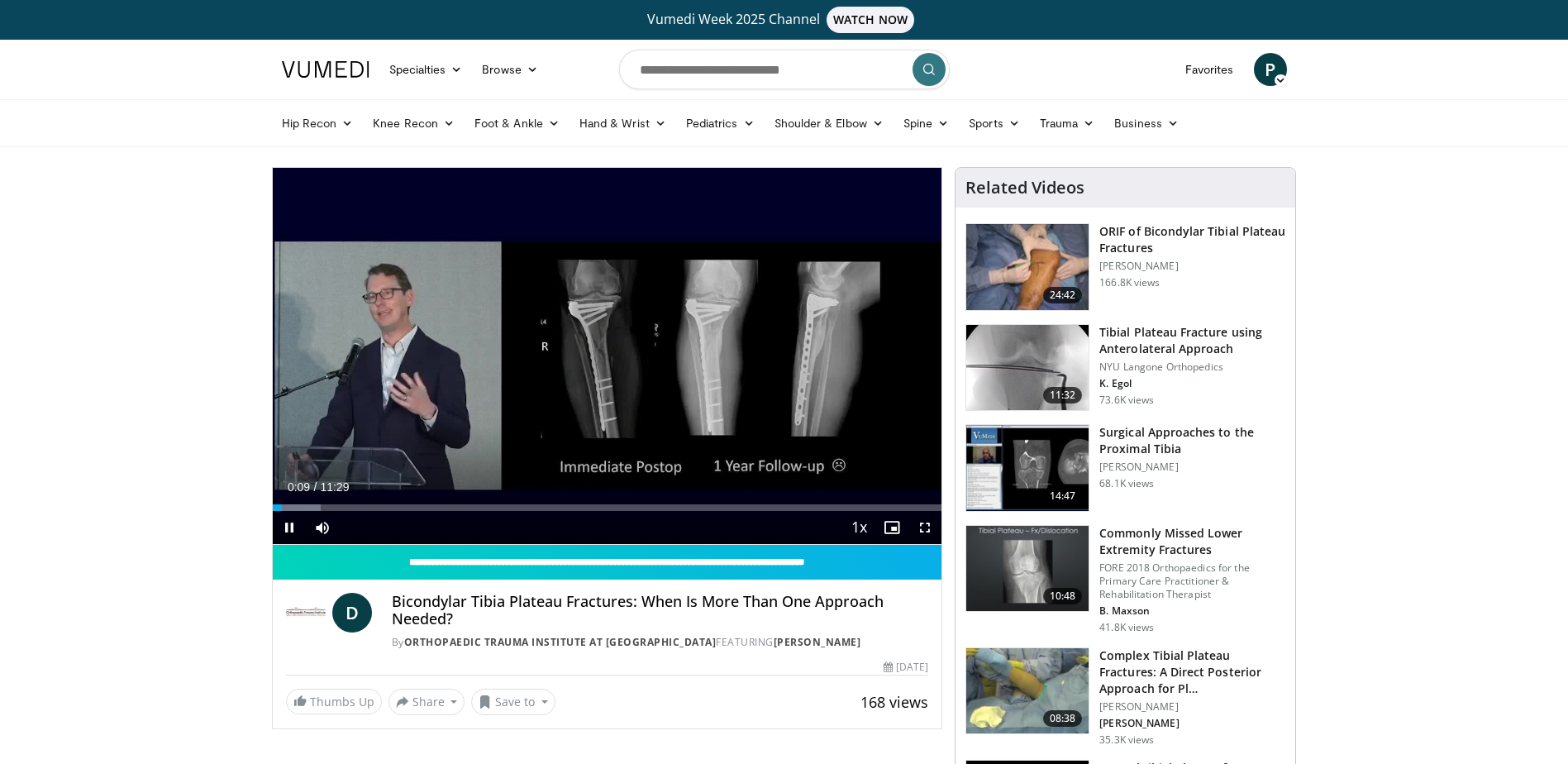
drag, startPoint x: 390, startPoint y: 532, endPoint x: 455, endPoint y: 532, distance: 65.0
click at [455, 532] on div "Current Time 0:09 / Duration 11:29 Pause Skip Backward Skip Forward Mute 100% L…" at bounding box center [607, 527] width 669 height 33
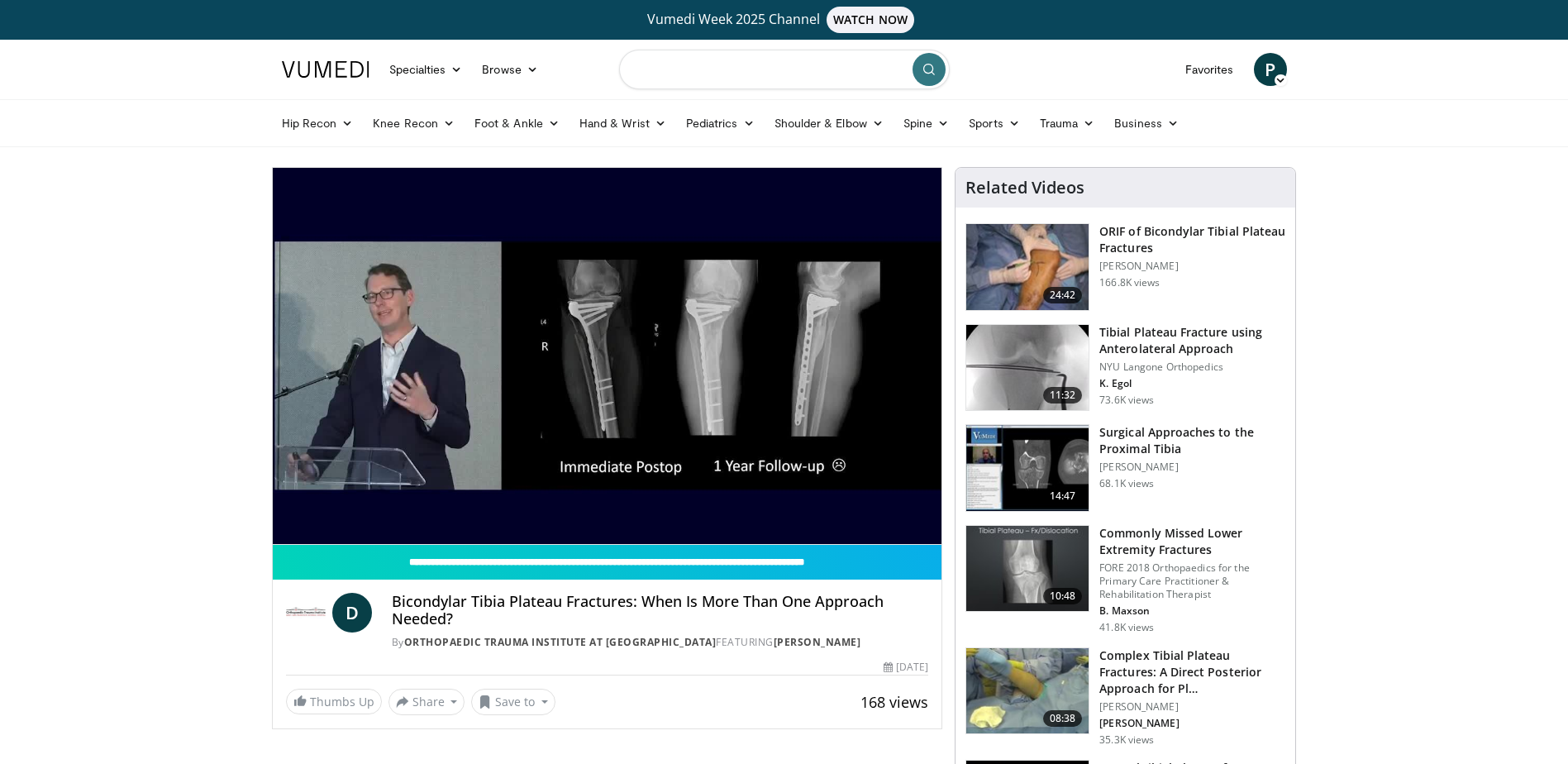
click at [807, 63] on input "Search topics, interventions" at bounding box center [785, 70] width 331 height 40
type input "**********"
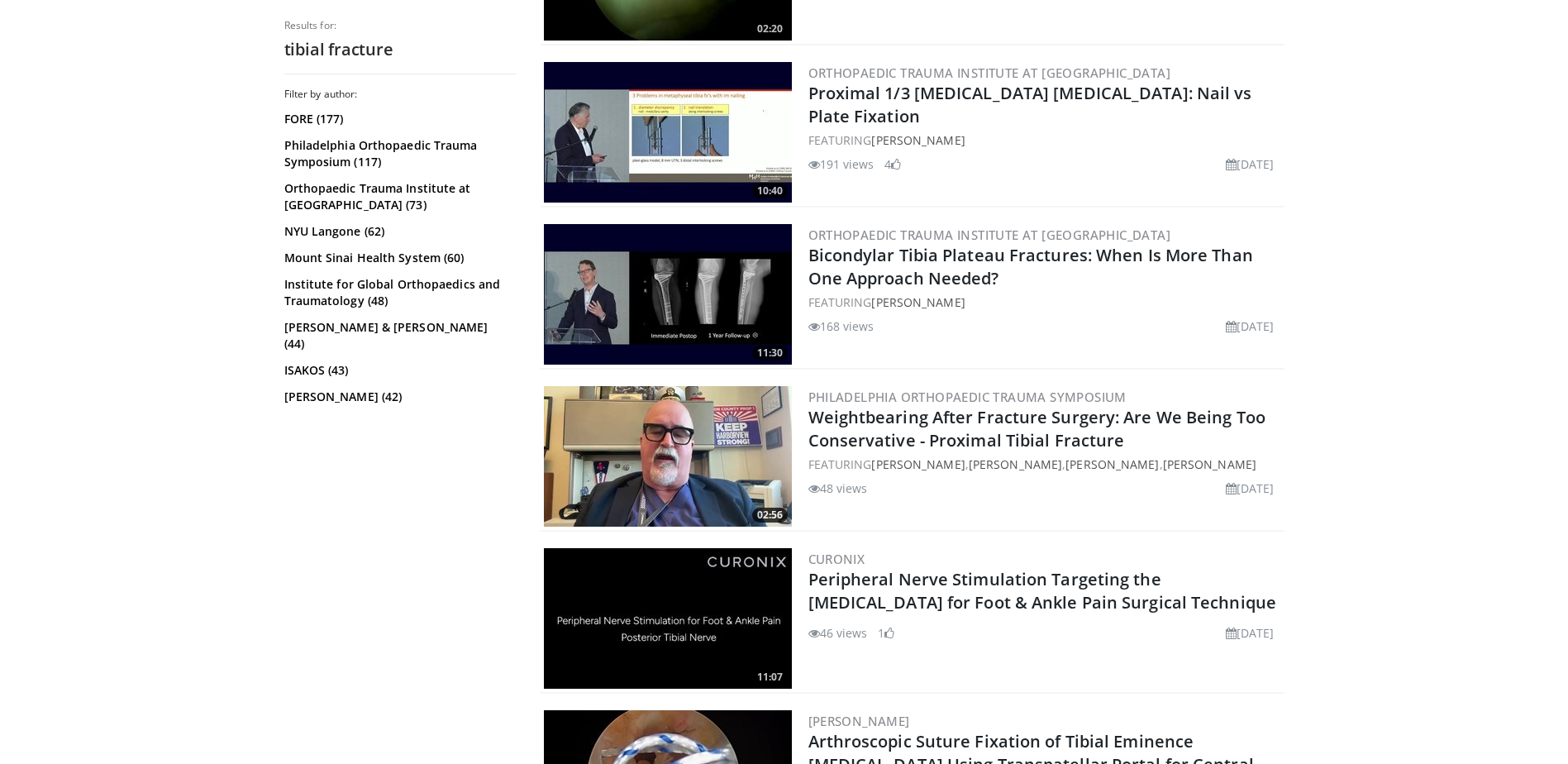
scroll to position [3967, 0]
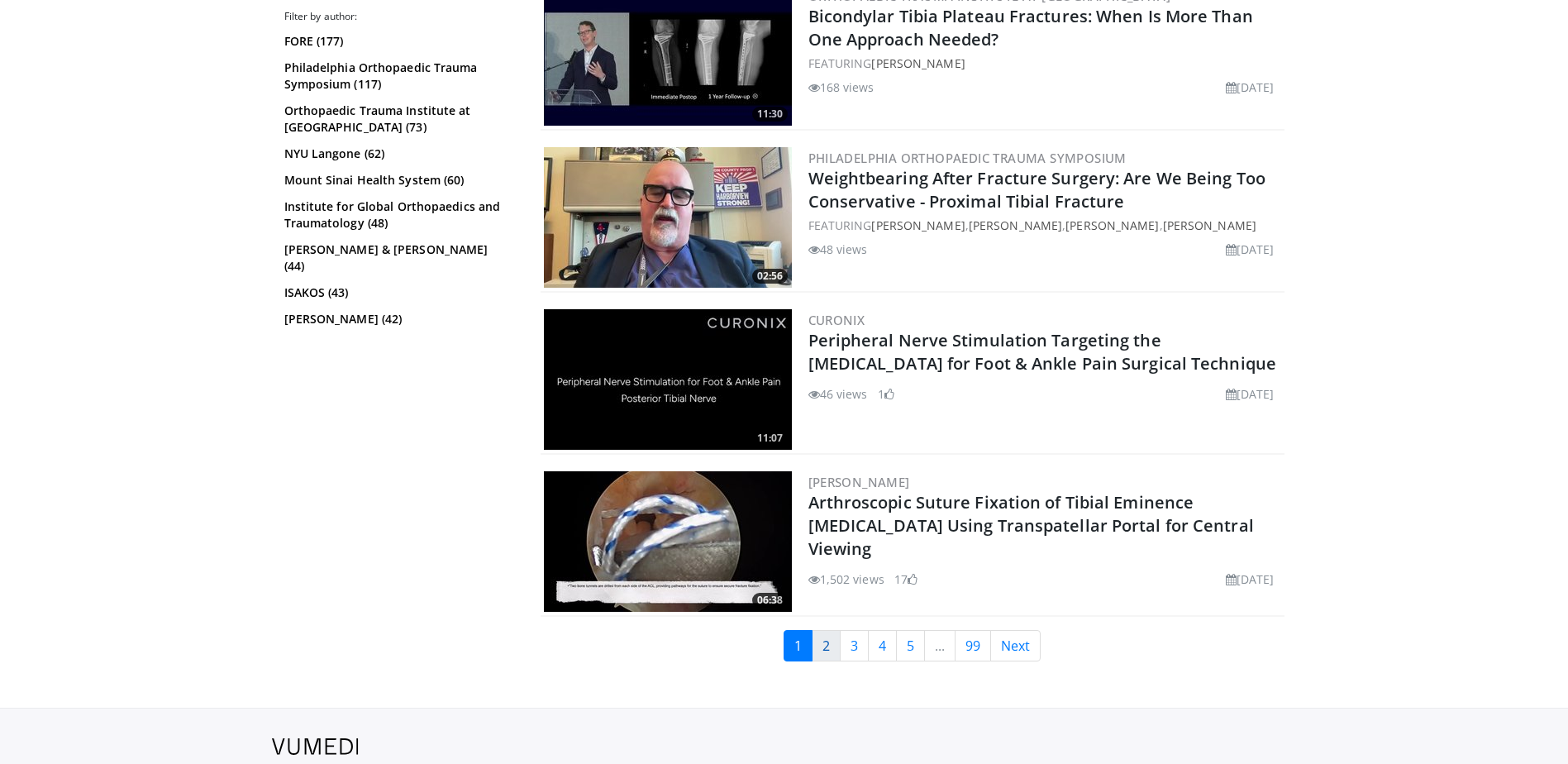
click at [837, 639] on link "2" at bounding box center [826, 645] width 29 height 32
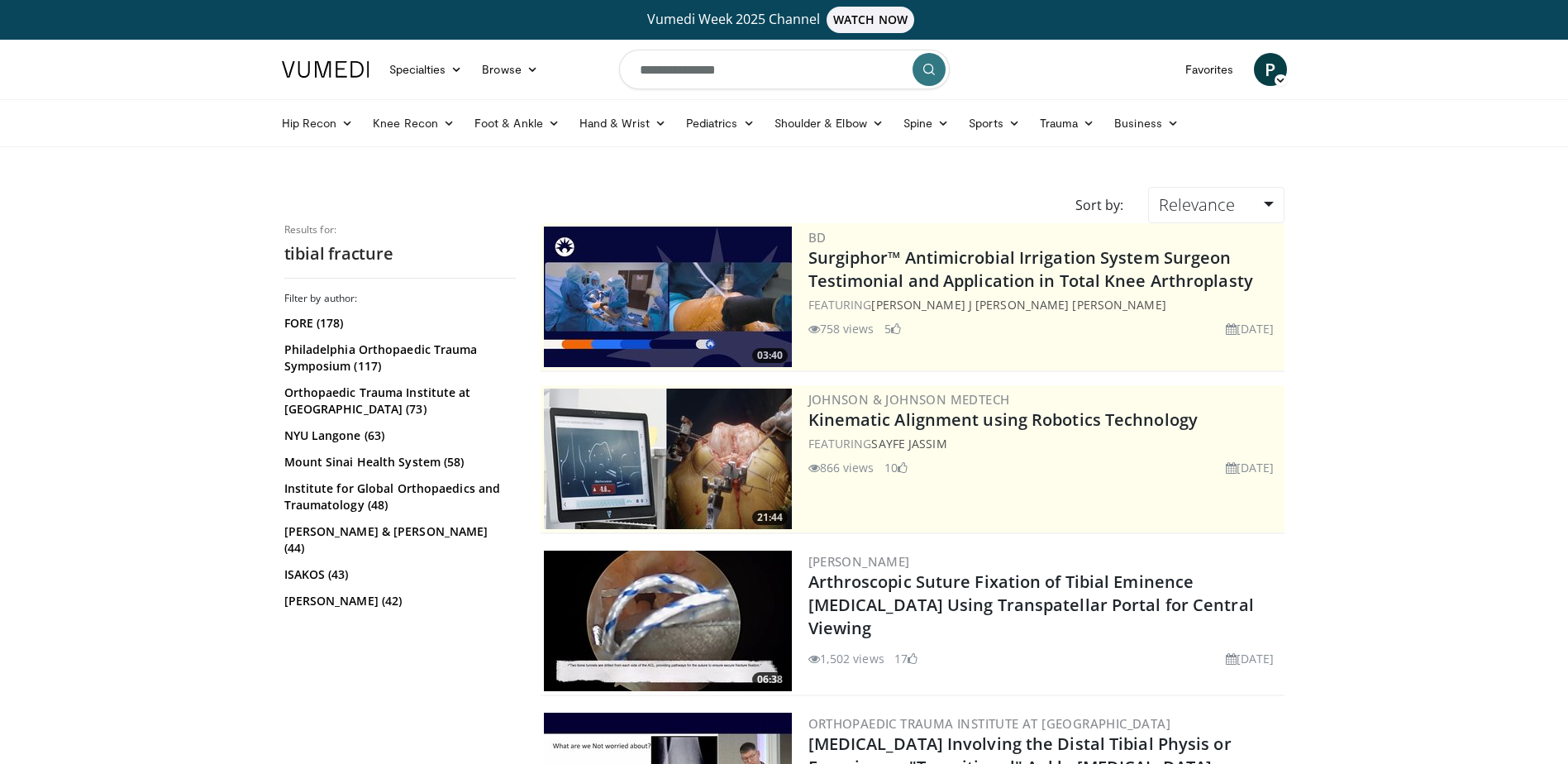
click at [740, 70] on input "**********" at bounding box center [785, 70] width 331 height 40
drag, startPoint x: 764, startPoint y: 63, endPoint x: 533, endPoint y: 61, distance: 231.0
click at [539, 61] on nav "Specialties Adult & Family Medicine Allergy, Asthma, Immunology Anesthesiology …" at bounding box center [784, 70] width 1025 height 60
type input "**********"
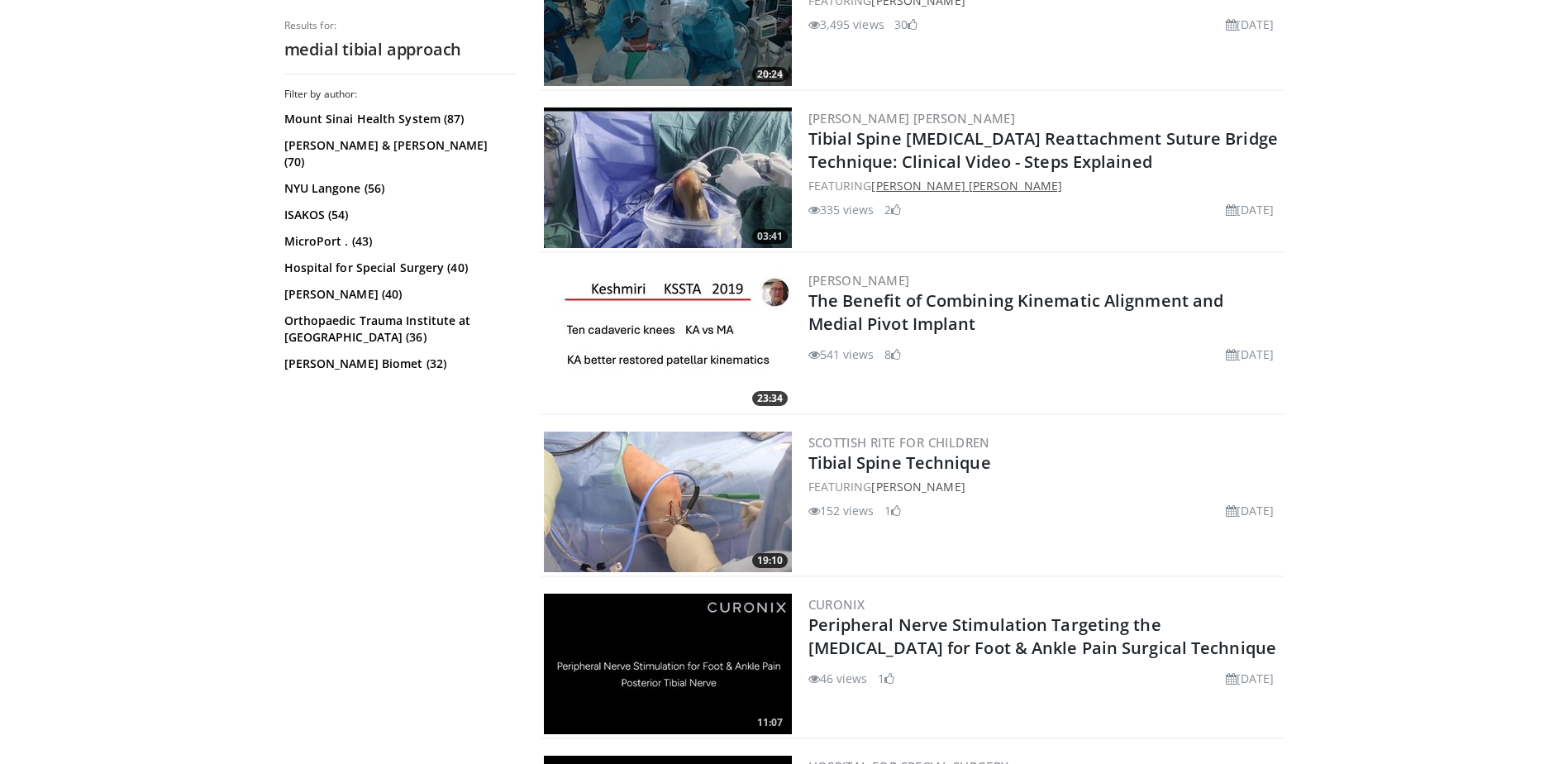
scroll to position [1240, 0]
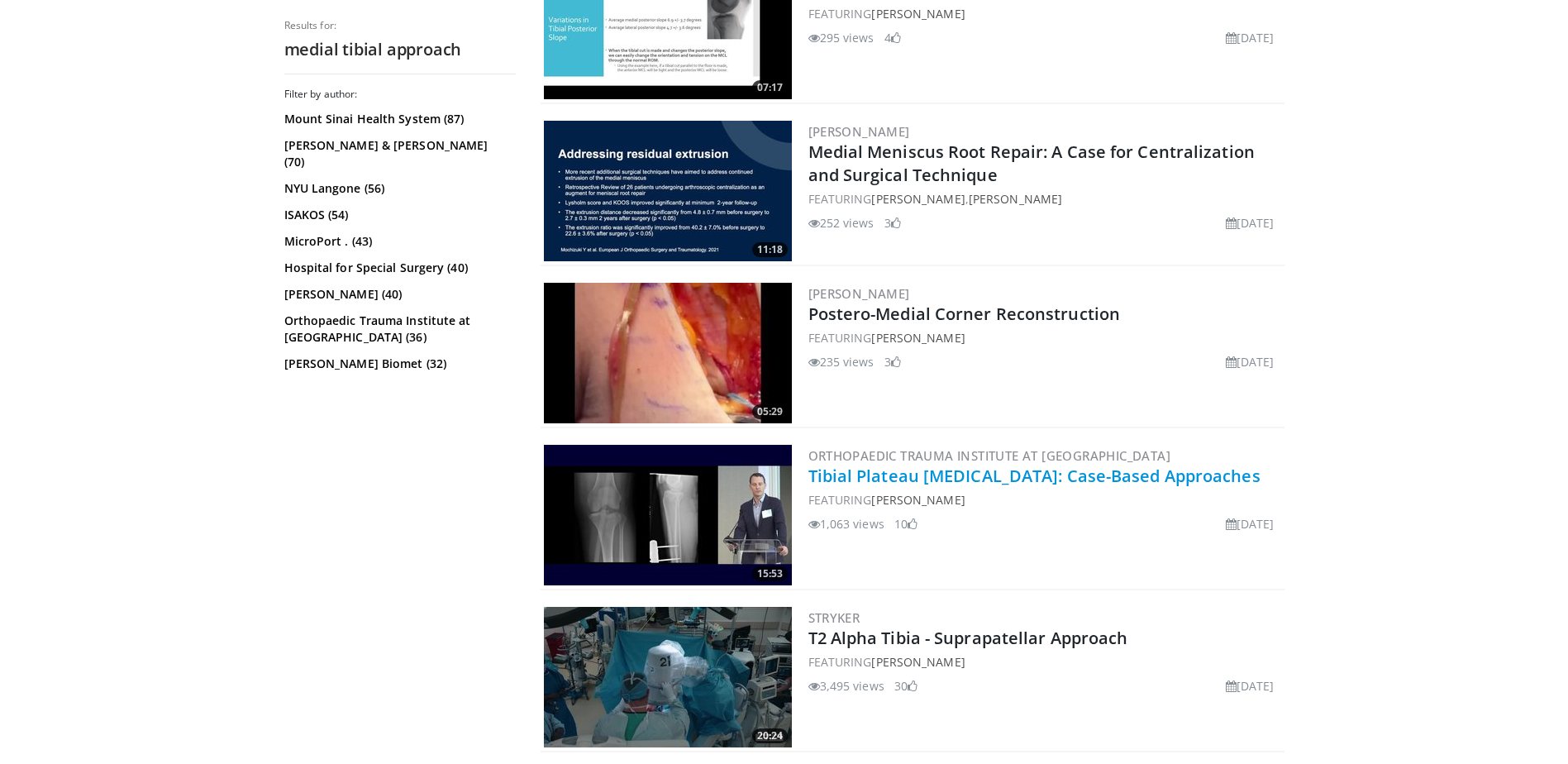
click at [1083, 473] on link "Tibial Plateau [MEDICAL_DATA]: Case-Based Approaches" at bounding box center [1034, 475] width 453 height 23
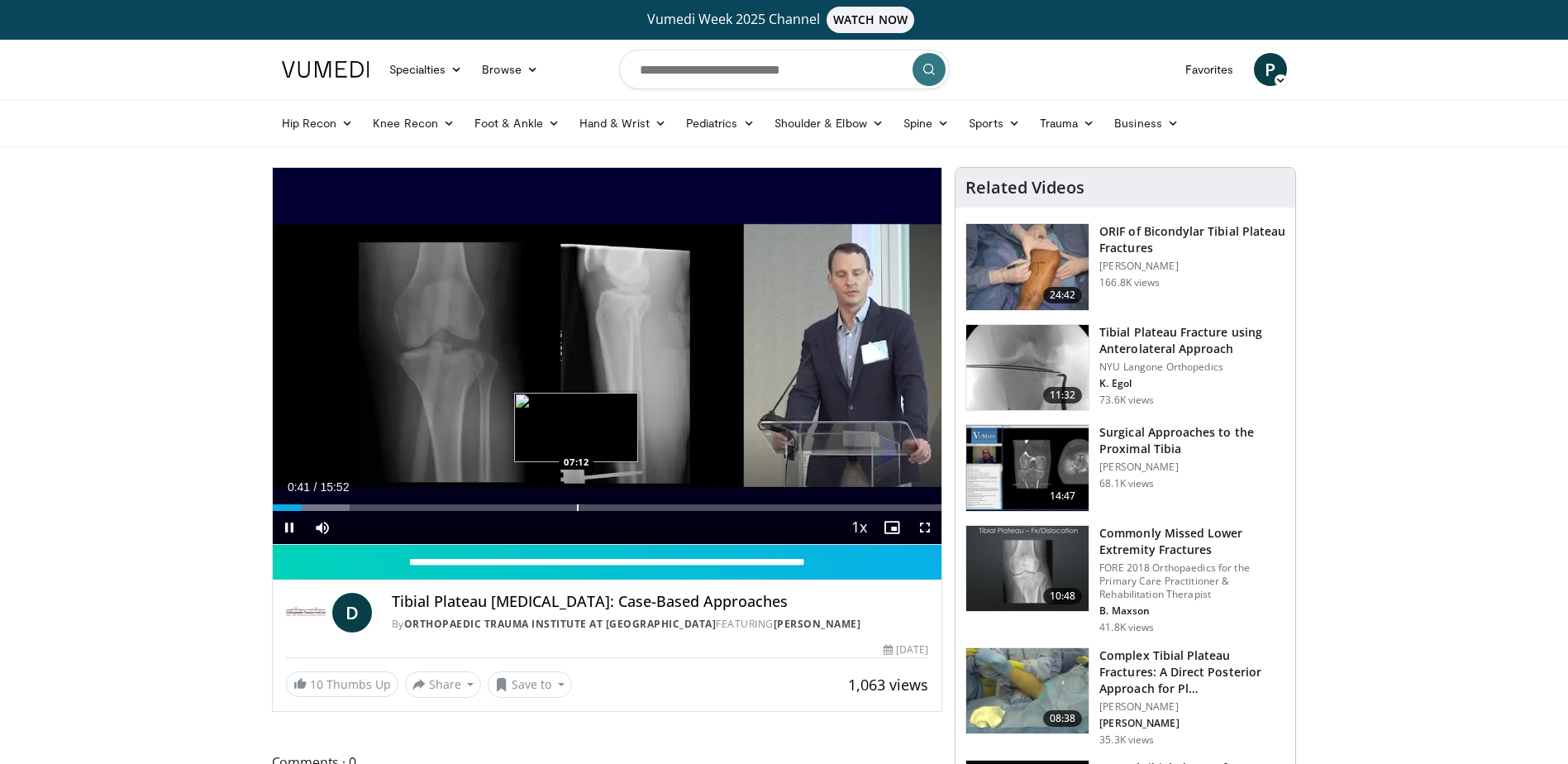
click at [577, 506] on div "Progress Bar" at bounding box center [578, 507] width 2 height 6
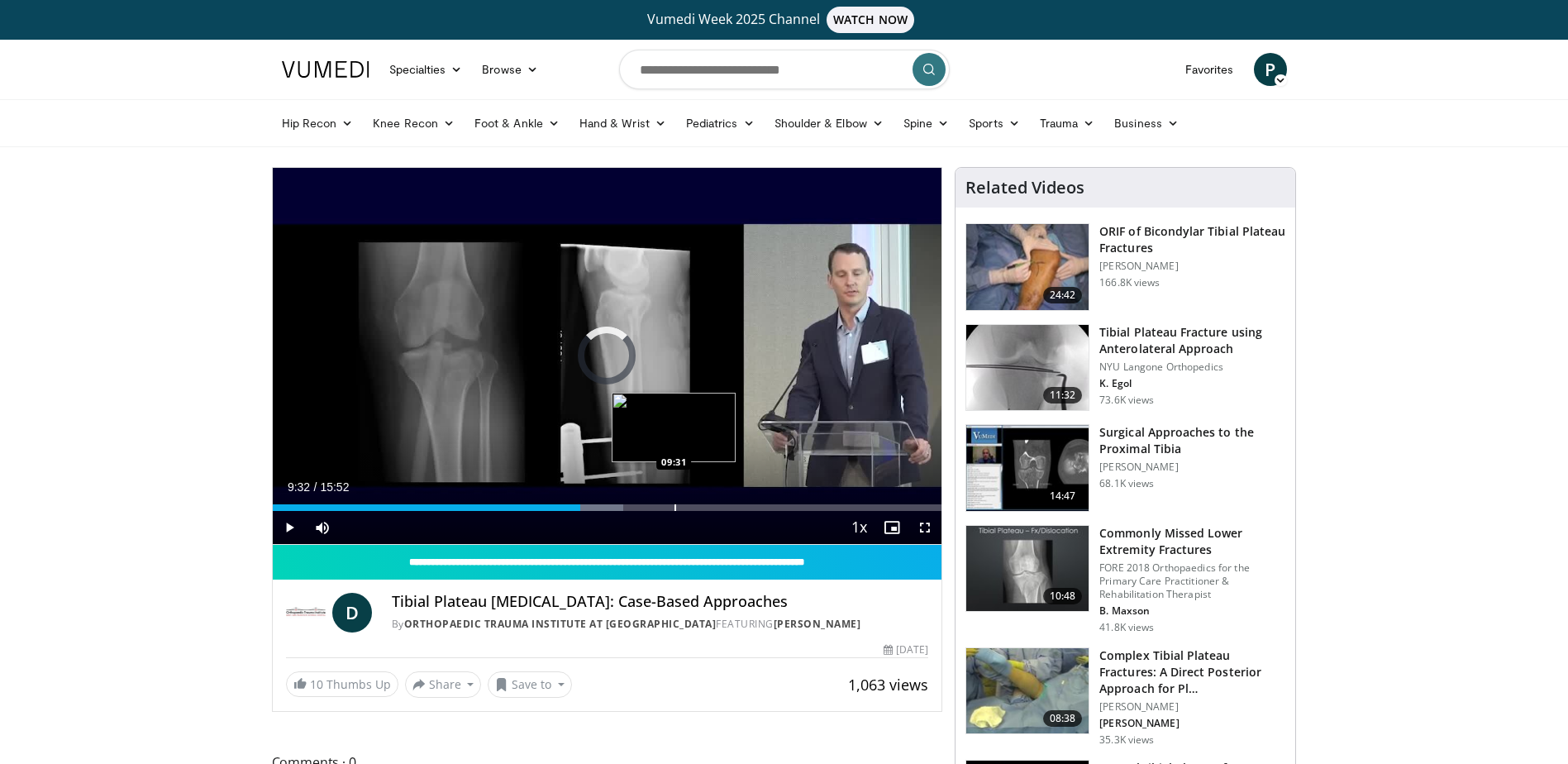
click at [675, 508] on div "Progress Bar" at bounding box center [676, 507] width 2 height 6
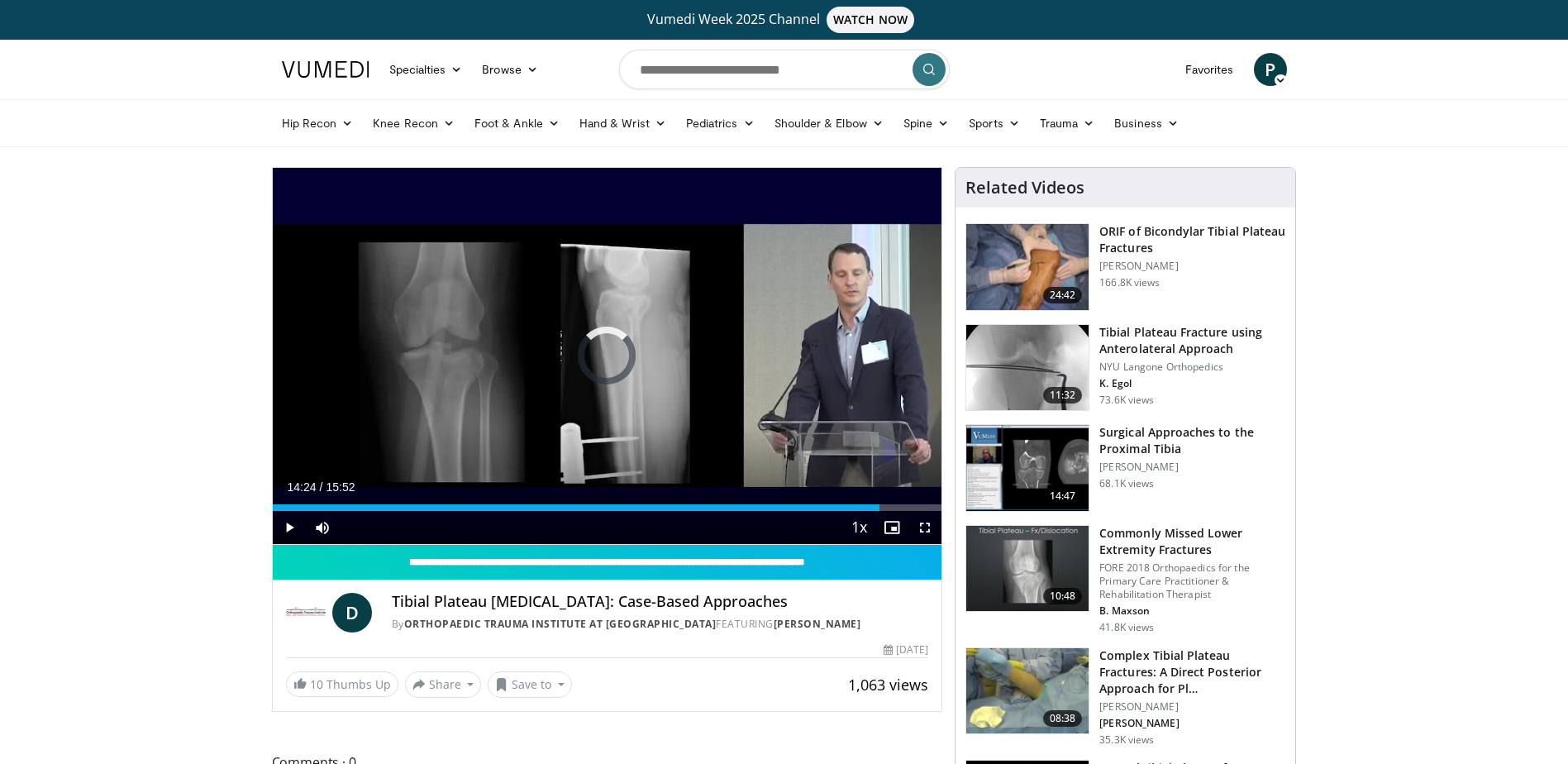
click at [880, 502] on div "Loaded : 70.20% 14:24 14:26" at bounding box center [607, 502] width 669 height 15
click at [863, 502] on div "Loaded : 98.75% 14:01 14:01" at bounding box center [607, 502] width 669 height 15
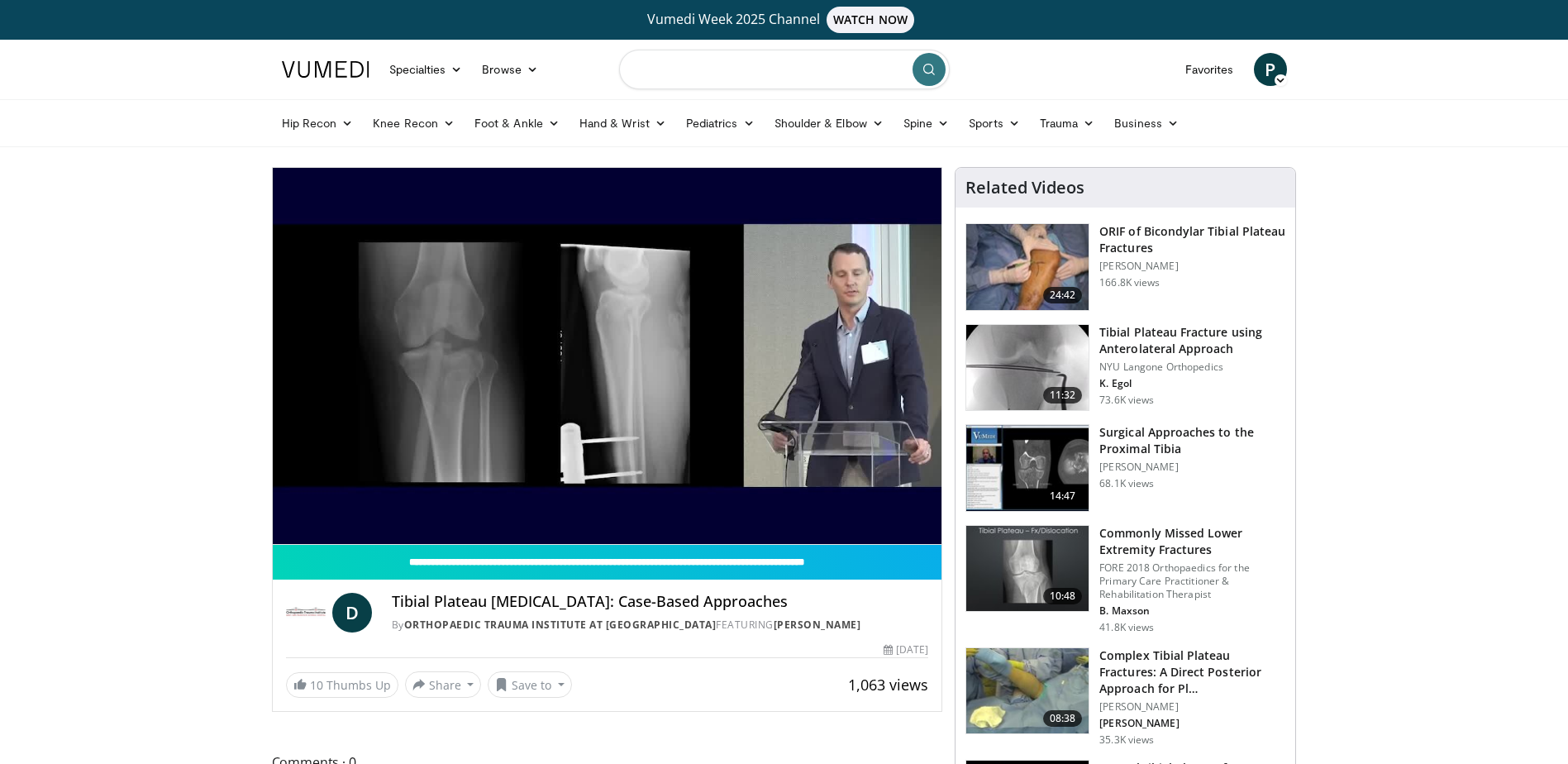
click at [746, 71] on input "Search topics, interventions" at bounding box center [785, 70] width 331 height 40
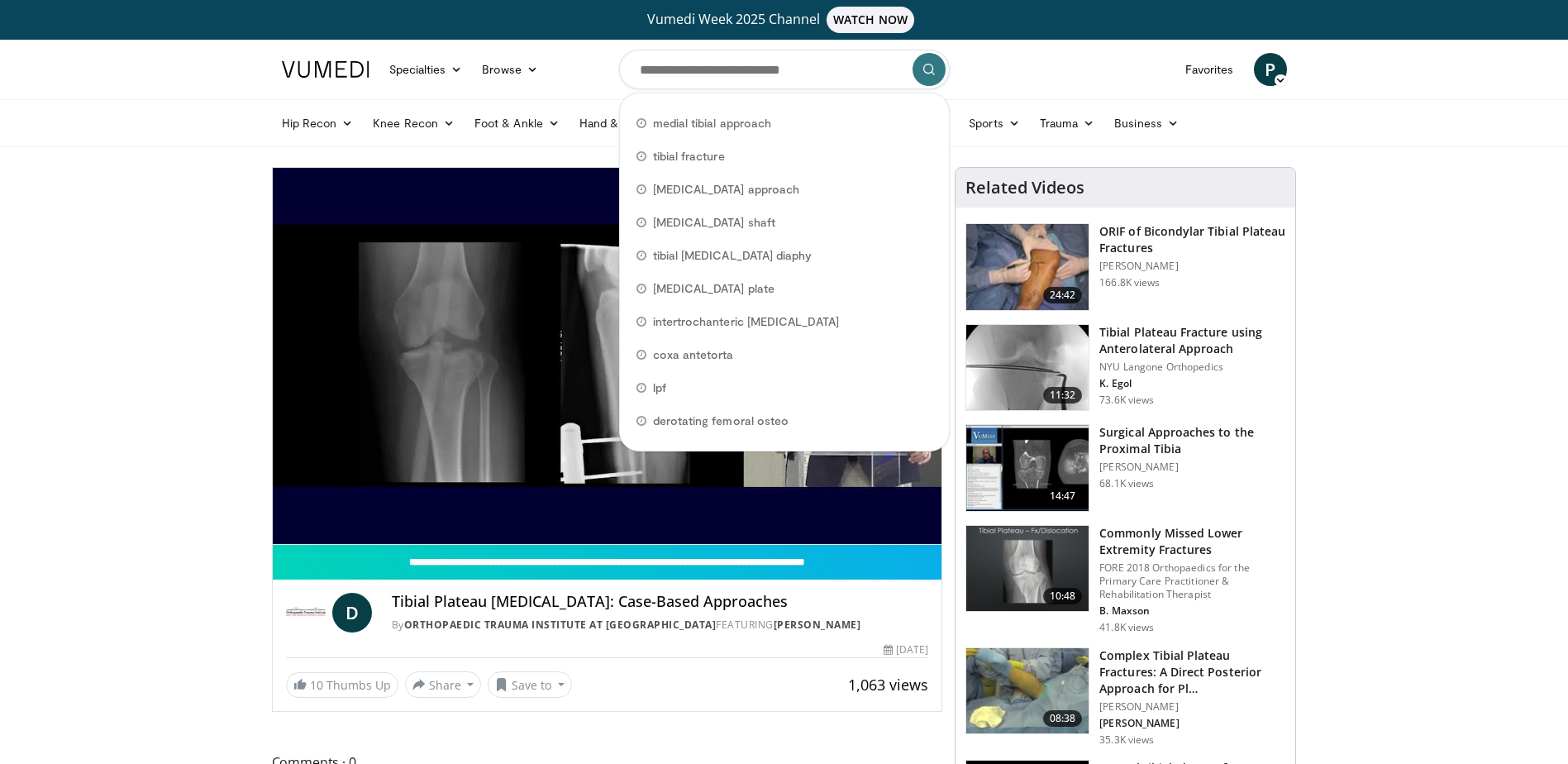
click at [602, 68] on nav "Specialties Adult & Family Medicine Allergy, Asthma, Immunology Anesthesiology …" at bounding box center [784, 70] width 1025 height 60
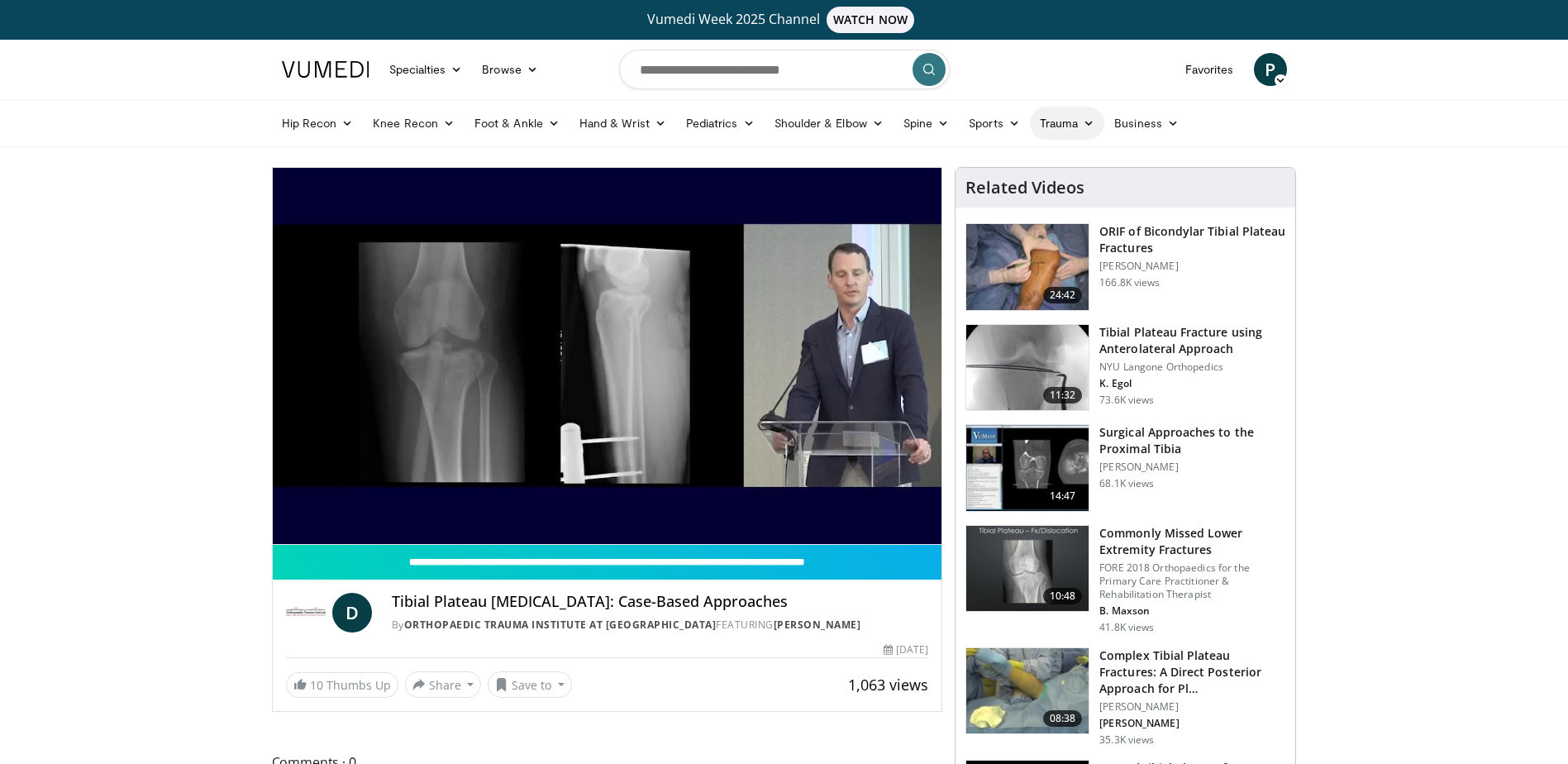
click at [1083, 120] on icon at bounding box center [1088, 123] width 12 height 12
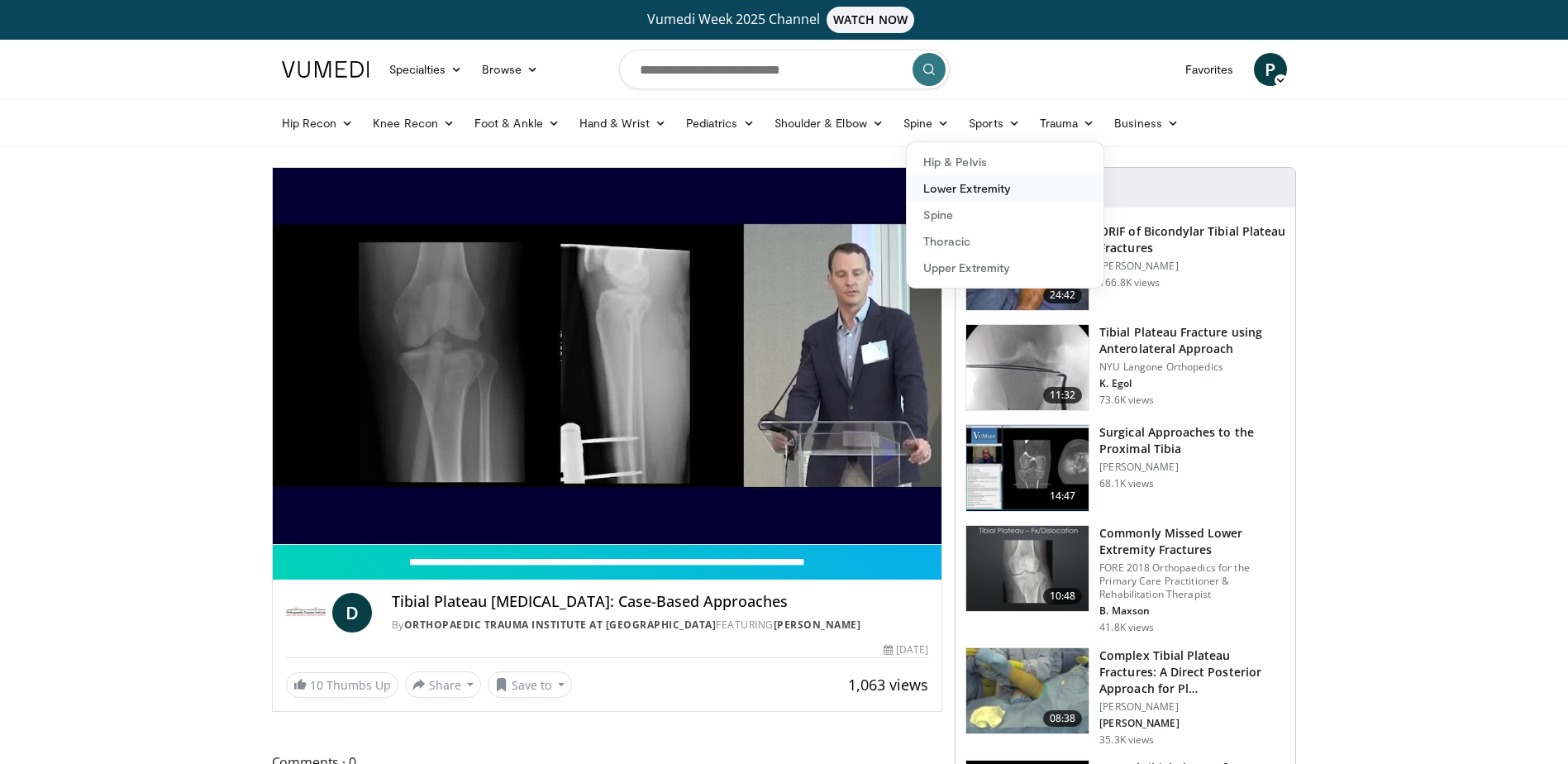
click at [990, 191] on link "Lower Extremity" at bounding box center [1005, 188] width 197 height 26
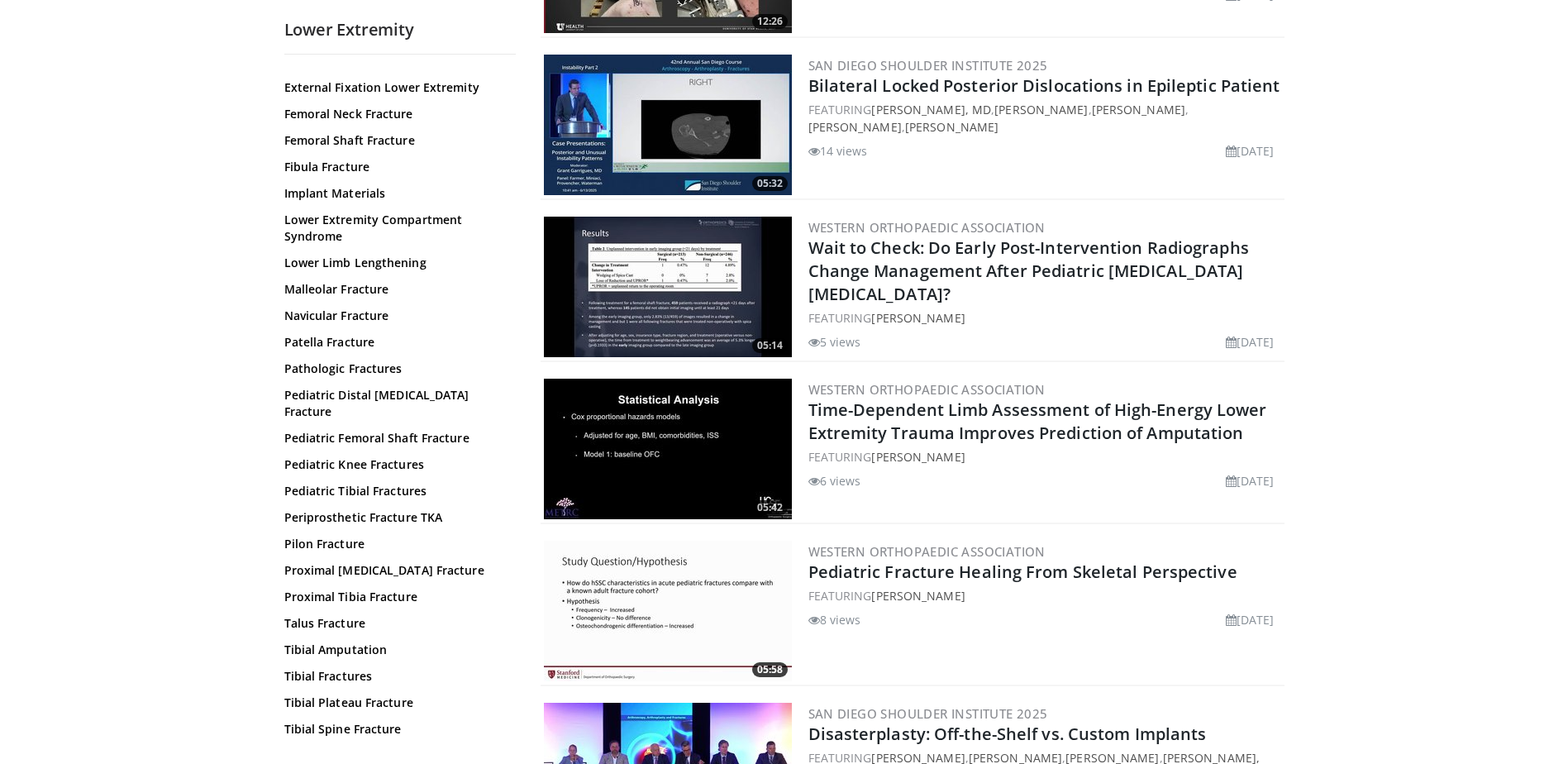
scroll to position [579, 0]
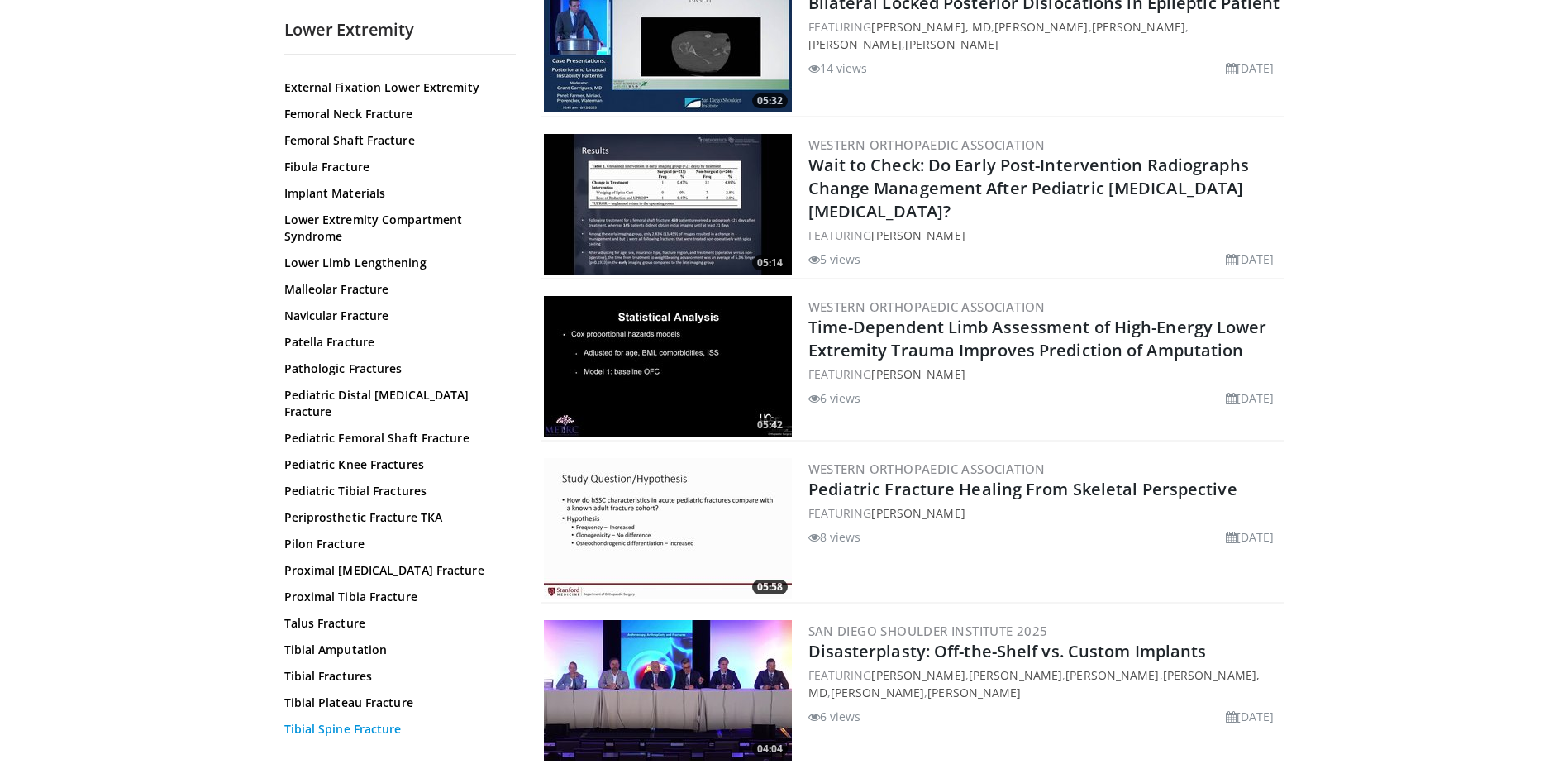
click at [385, 721] on link "Tibial Spine Fracture" at bounding box center [396, 729] width 223 height 16
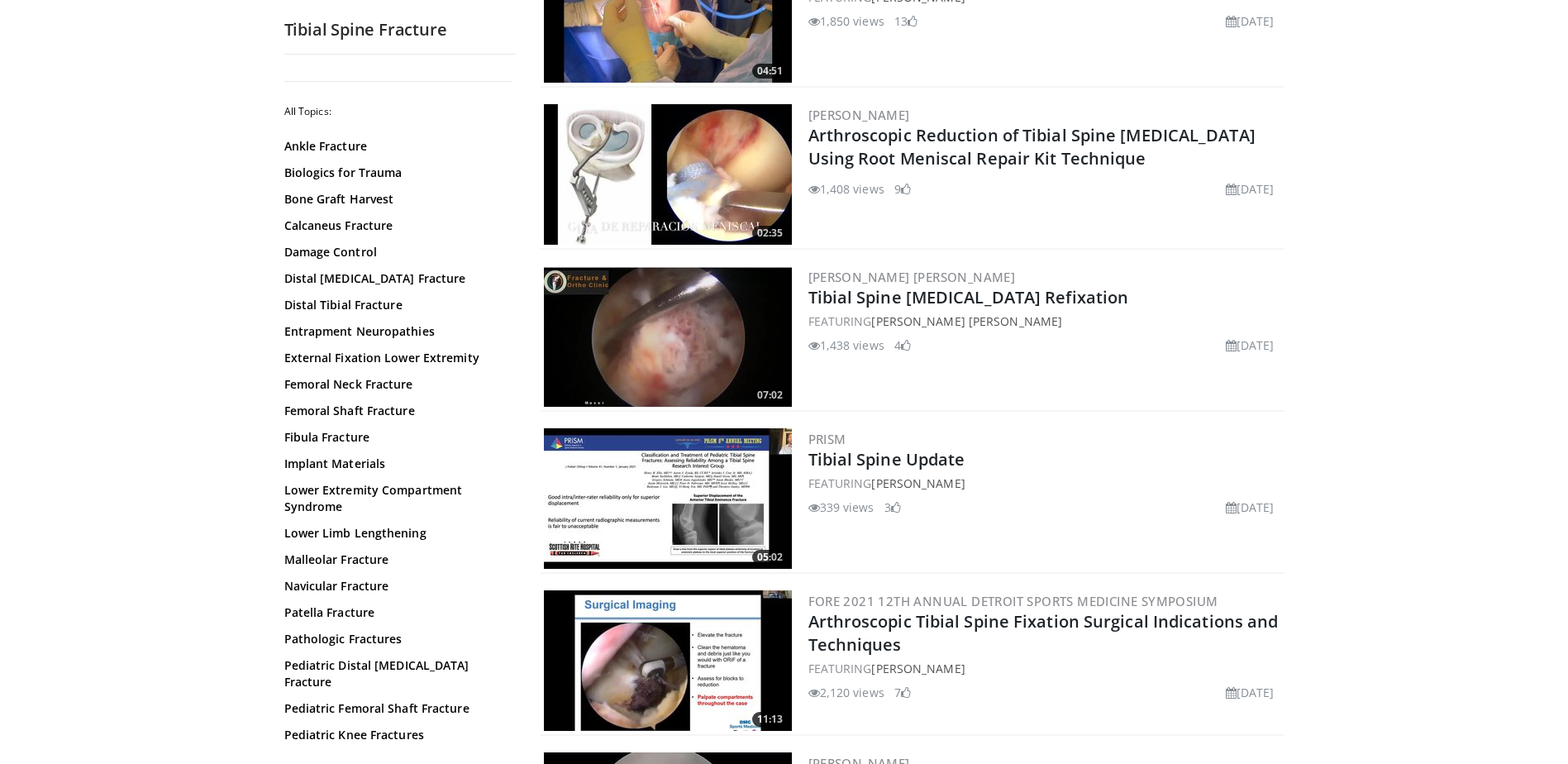
scroll to position [579, 0]
